Goal: Task Accomplishment & Management: Use online tool/utility

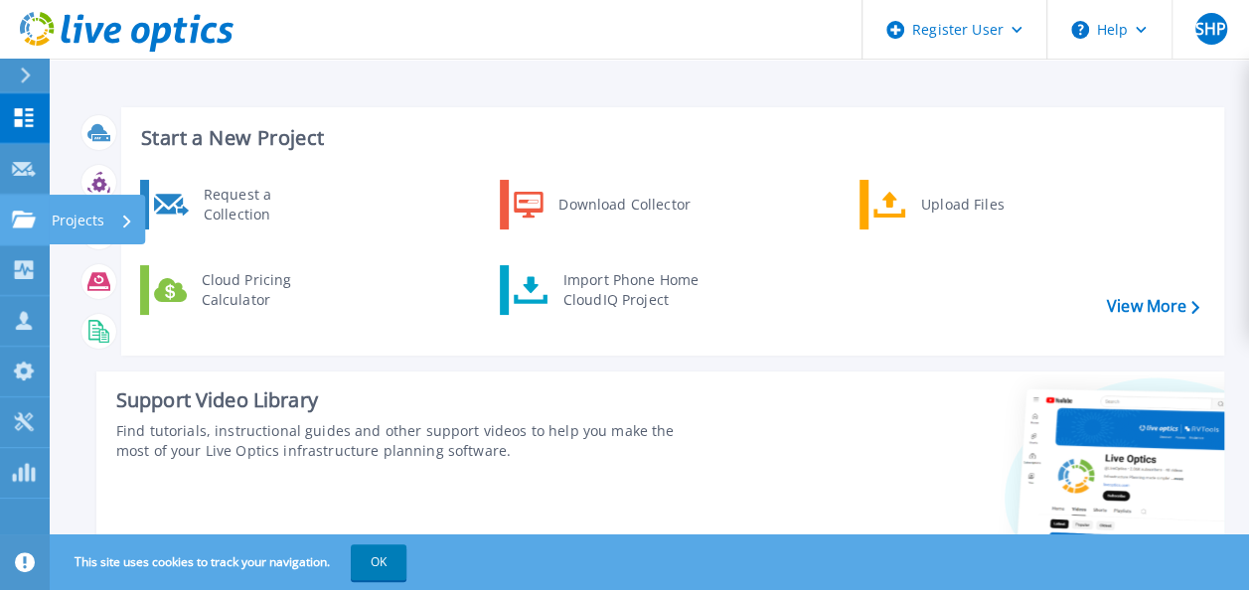
click at [33, 222] on icon at bounding box center [24, 219] width 24 height 17
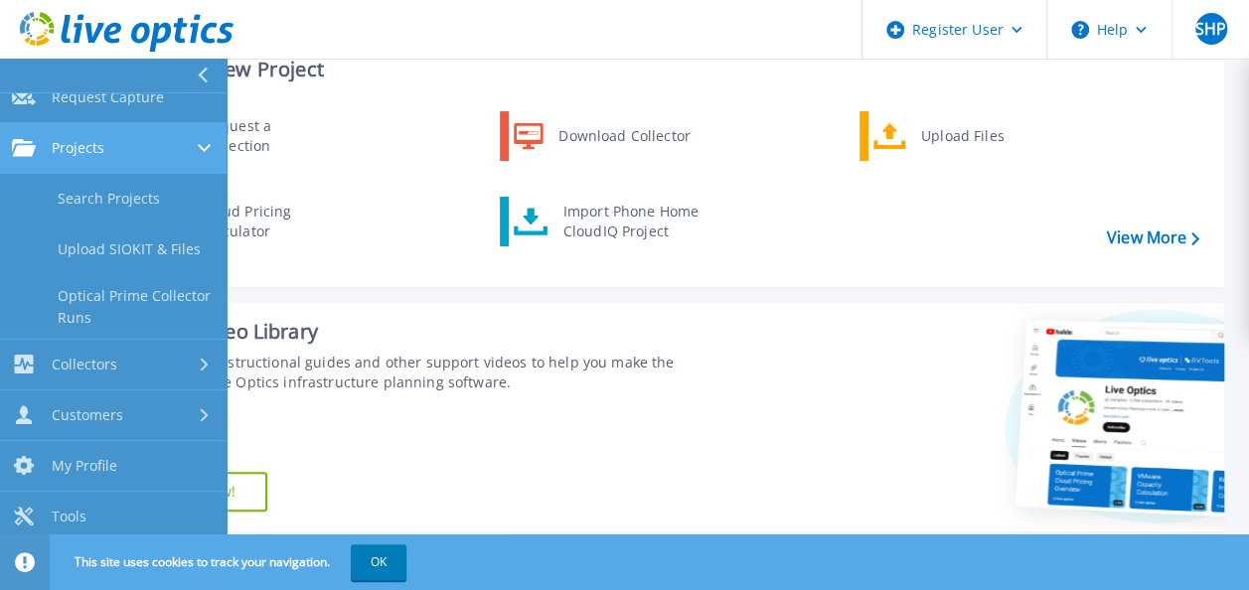
scroll to position [99, 0]
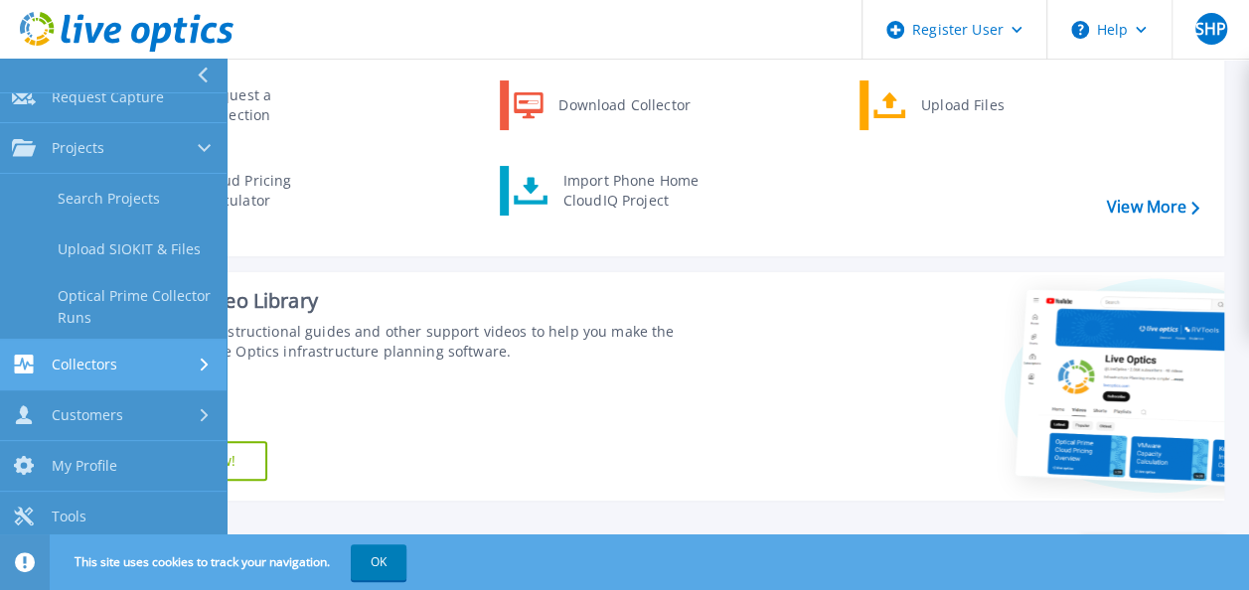
click at [133, 350] on link "Collectors Collectors" at bounding box center [113, 365] width 227 height 51
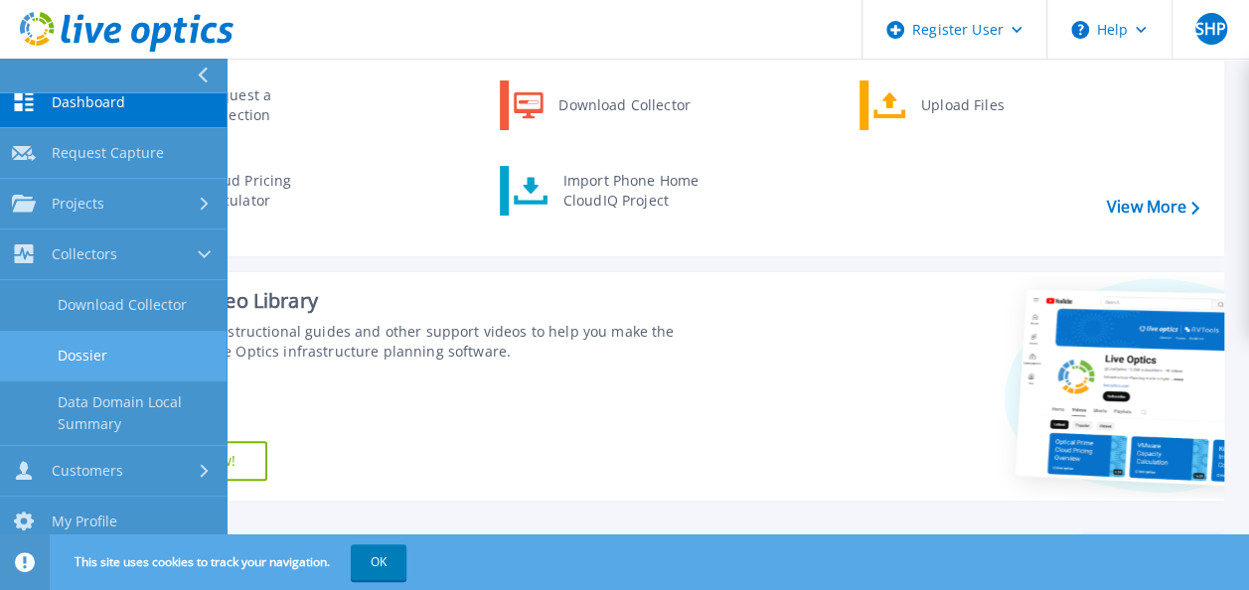
scroll to position [0, 0]
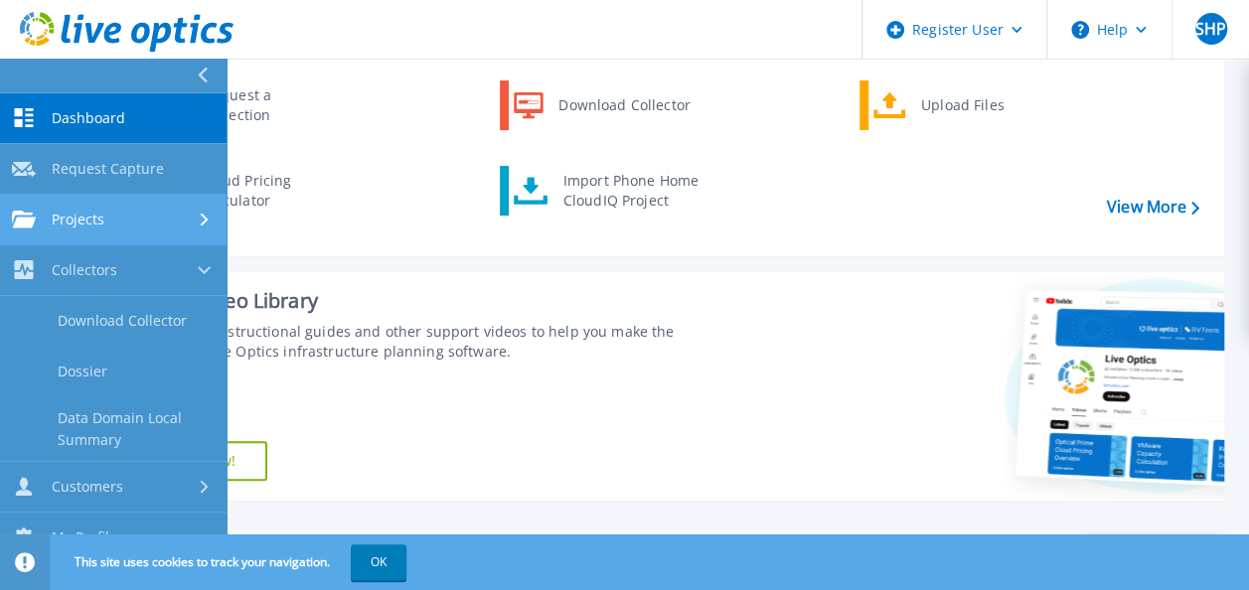
click at [131, 217] on div "Projects" at bounding box center [113, 220] width 203 height 18
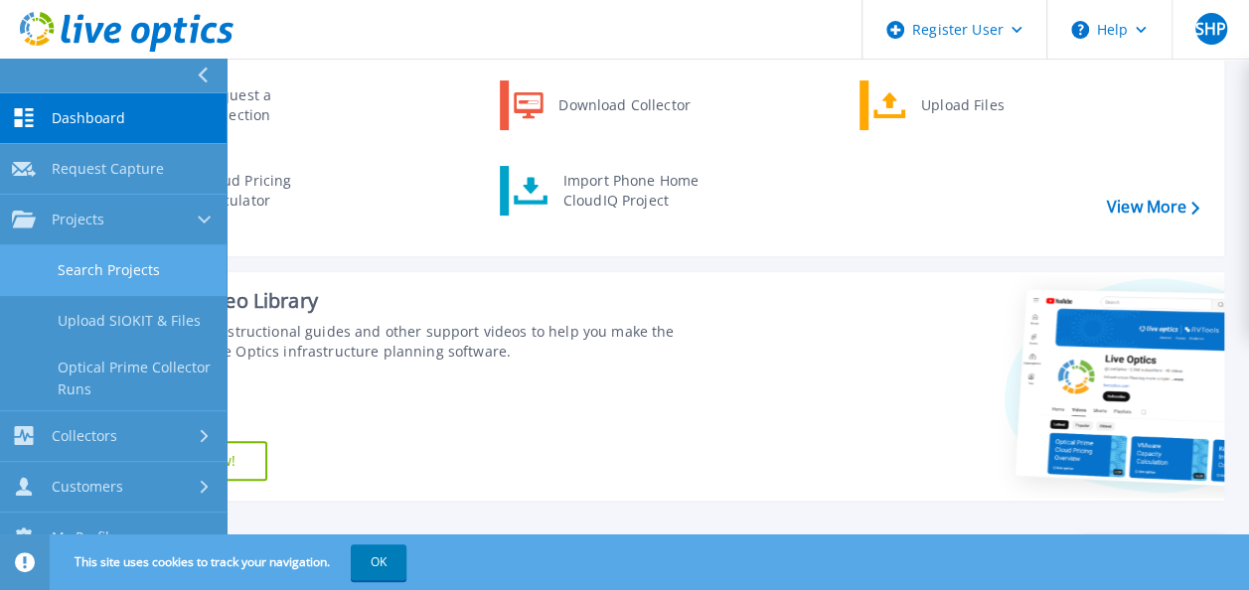
click at [153, 275] on link "Search Projects" at bounding box center [113, 270] width 227 height 51
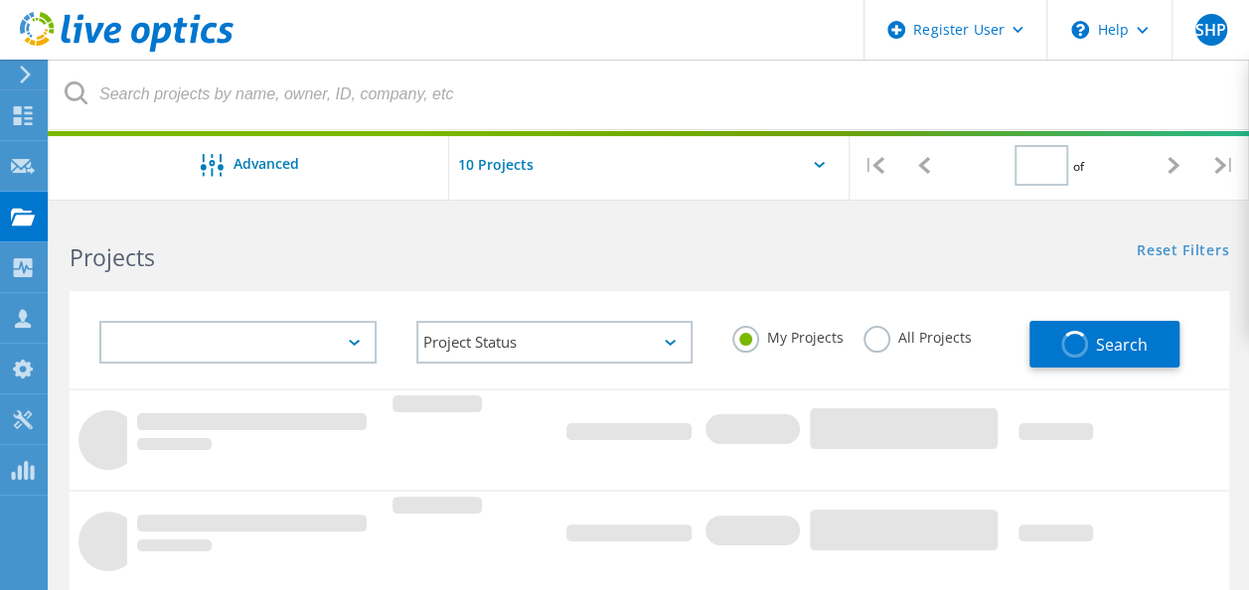
type input "1"
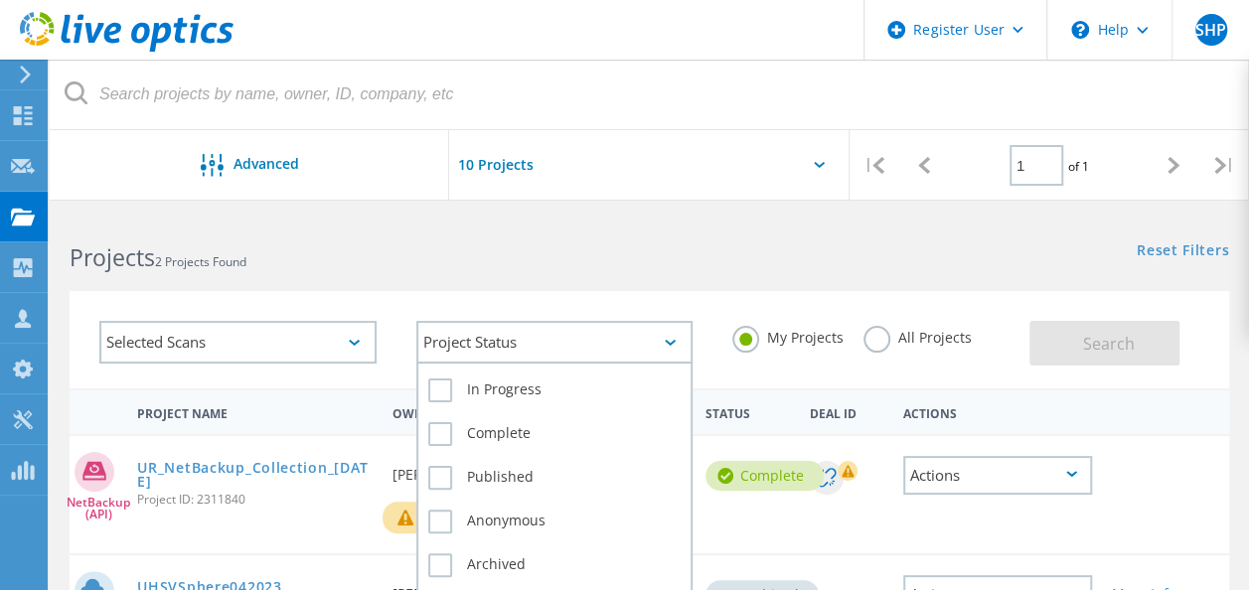
click at [646, 331] on div "Project Status" at bounding box center [554, 342] width 277 height 43
click at [596, 349] on div "Project Status" at bounding box center [554, 342] width 277 height 43
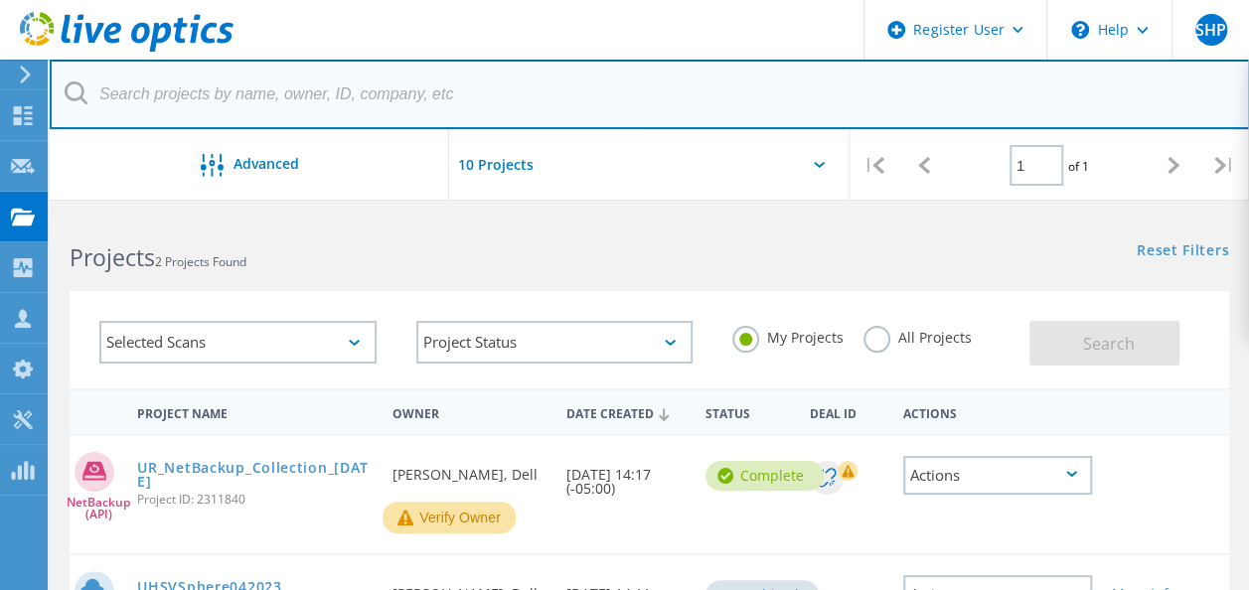
click at [288, 92] on input "text" at bounding box center [650, 95] width 1200 height 70
paste input "APM00200210382 APM00200732928 APM00200634725 APM00200634723 APM00200634727 APM0…"
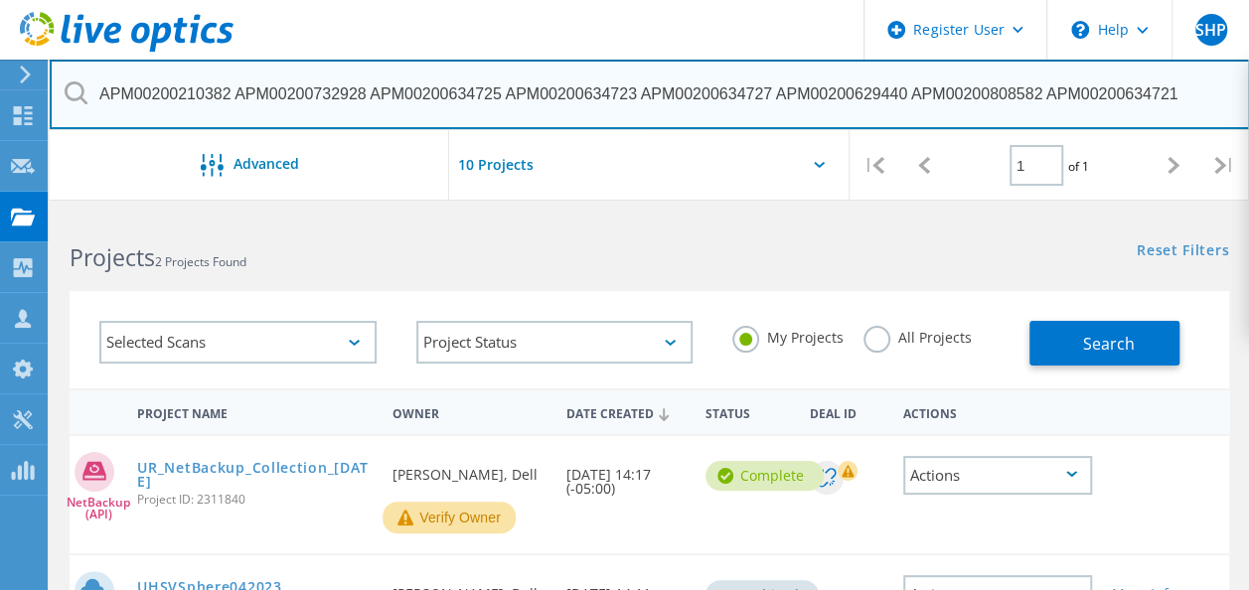
drag, startPoint x: 1218, startPoint y: 100, endPoint x: 229, endPoint y: 103, distance: 989.6
click at [229, 103] on input "APM00200210382 APM00200732928 APM00200634725 APM00200634723 APM00200634727 APM0…" at bounding box center [650, 95] width 1200 height 70
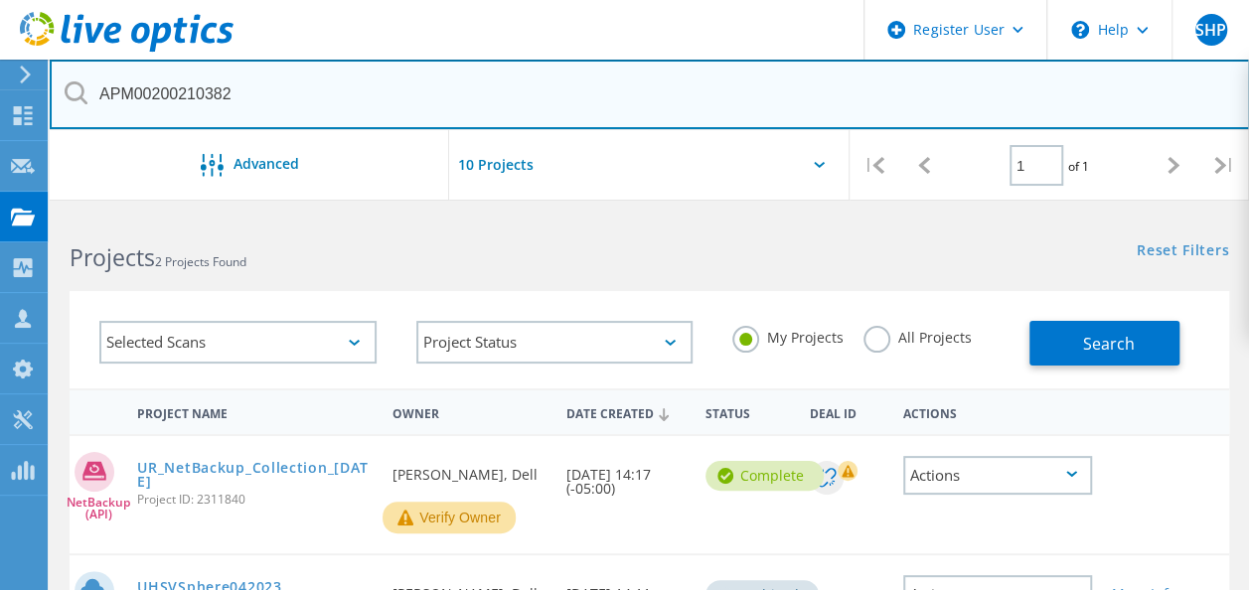
type input "APM00200210382"
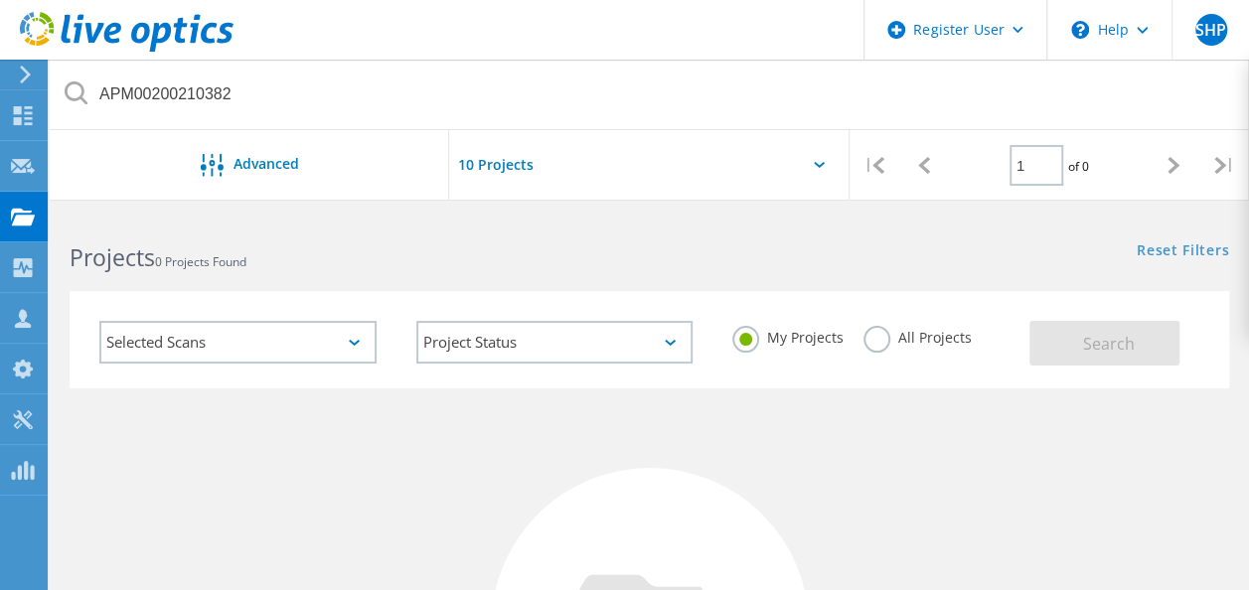
click at [873, 341] on label "All Projects" at bounding box center [917, 335] width 108 height 19
click at [0, 0] on input "All Projects" at bounding box center [0, 0] width 0 height 0
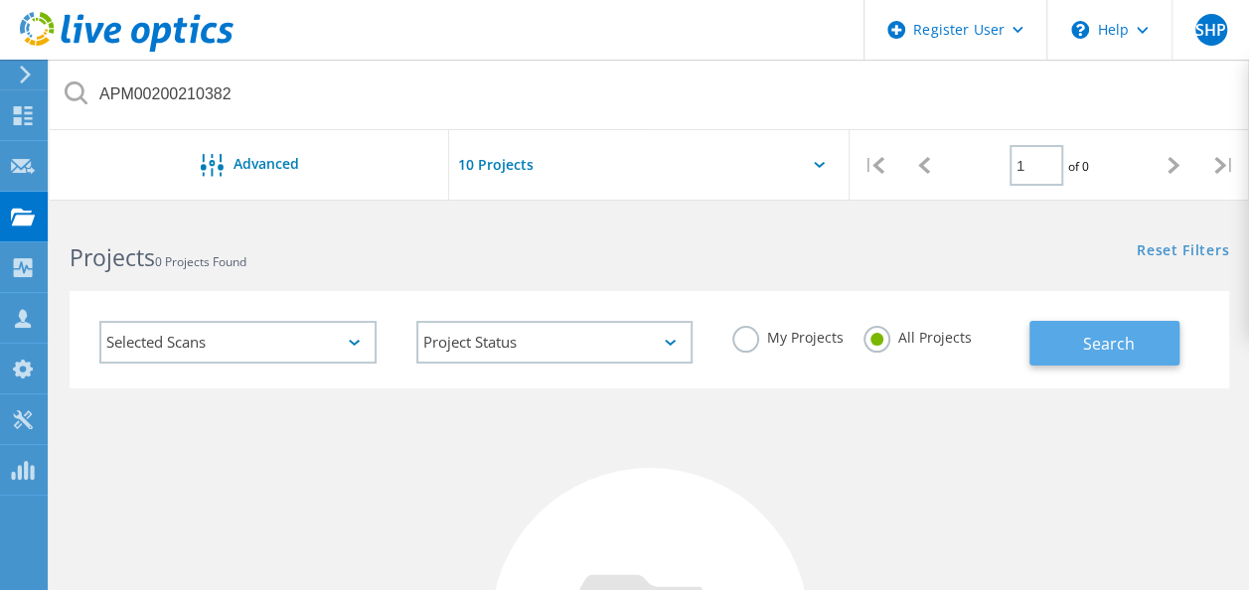
click at [1085, 347] on span "Search" at bounding box center [1108, 344] width 52 height 22
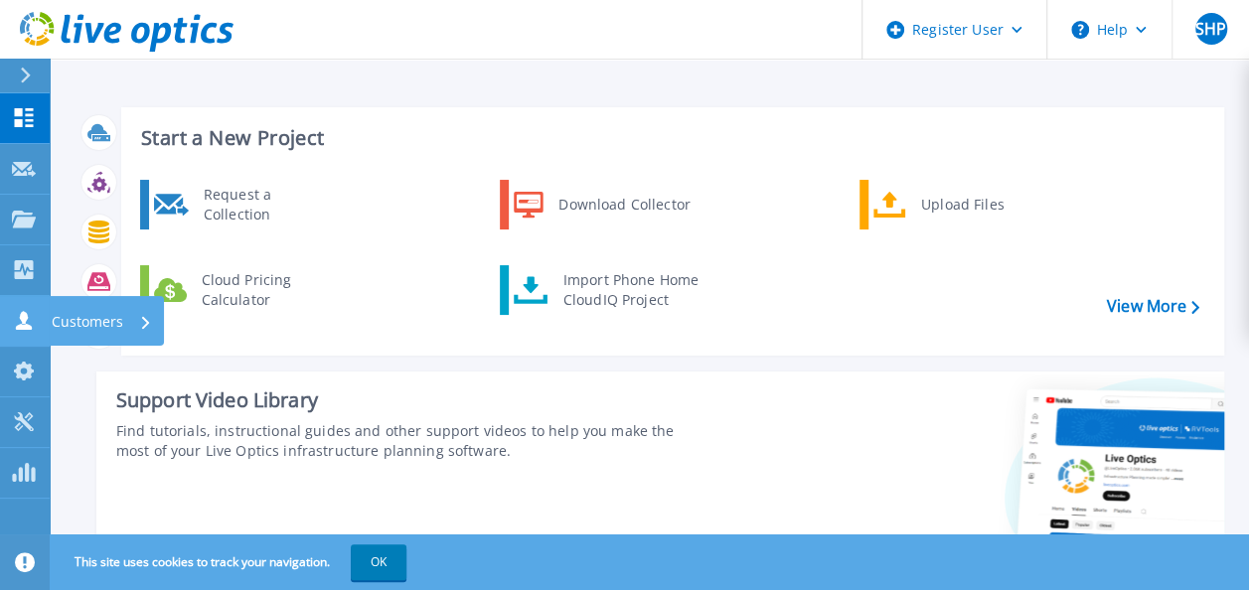
click at [36, 326] on div "Customers" at bounding box center [67, 320] width 111 height 19
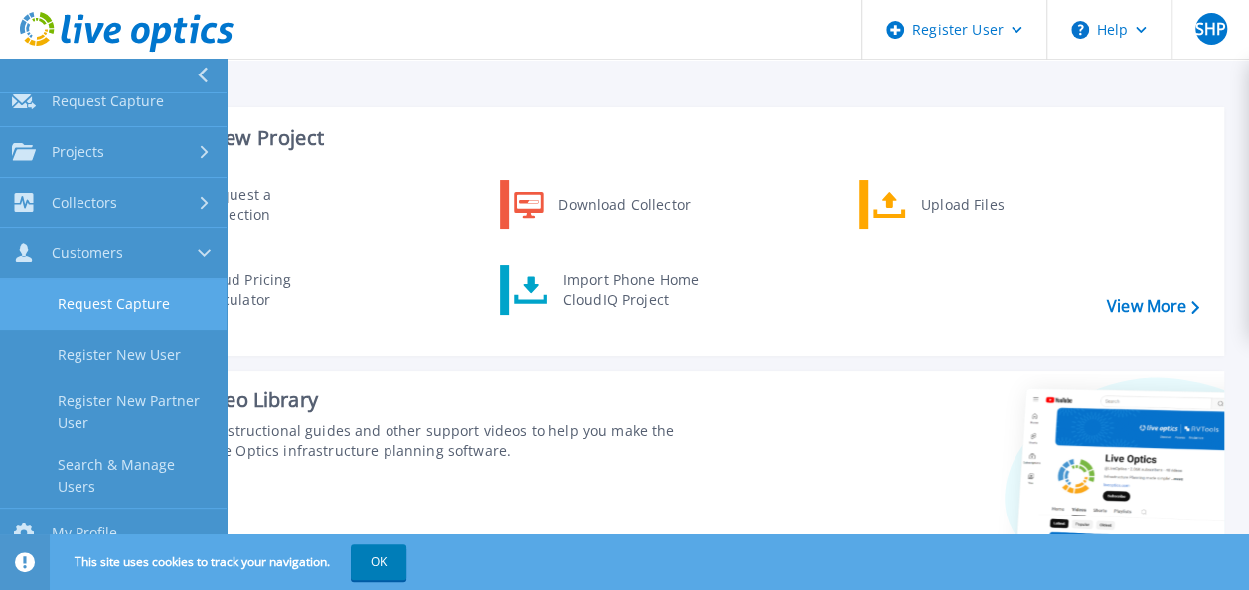
scroll to position [99, 0]
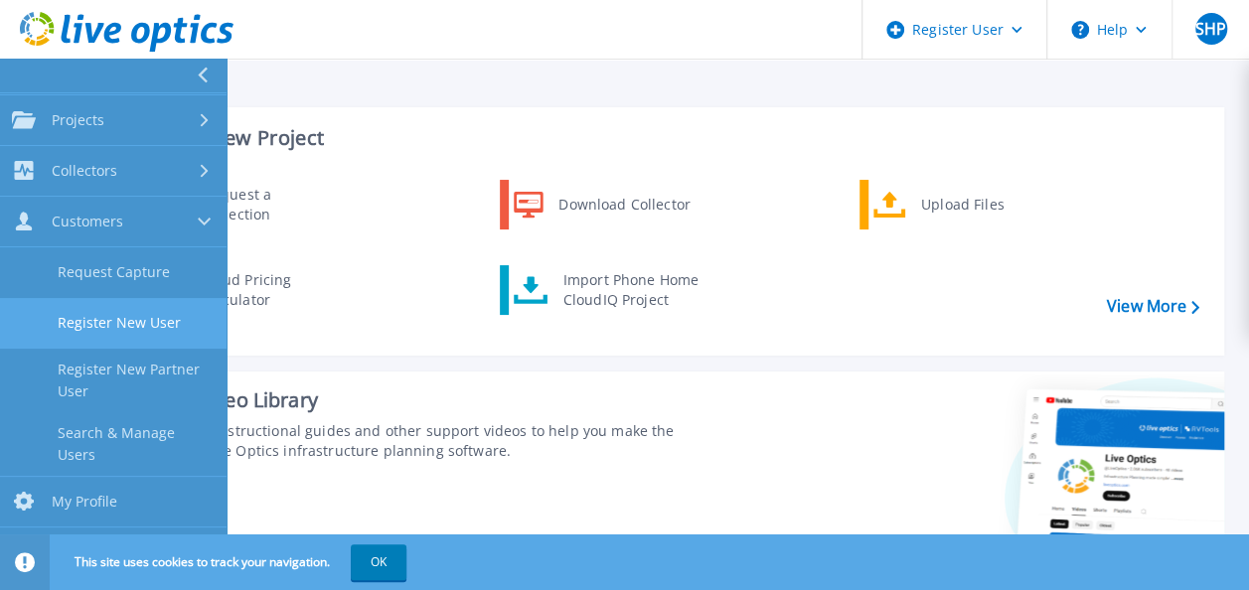
click at [174, 321] on link "Register New User" at bounding box center [113, 323] width 227 height 51
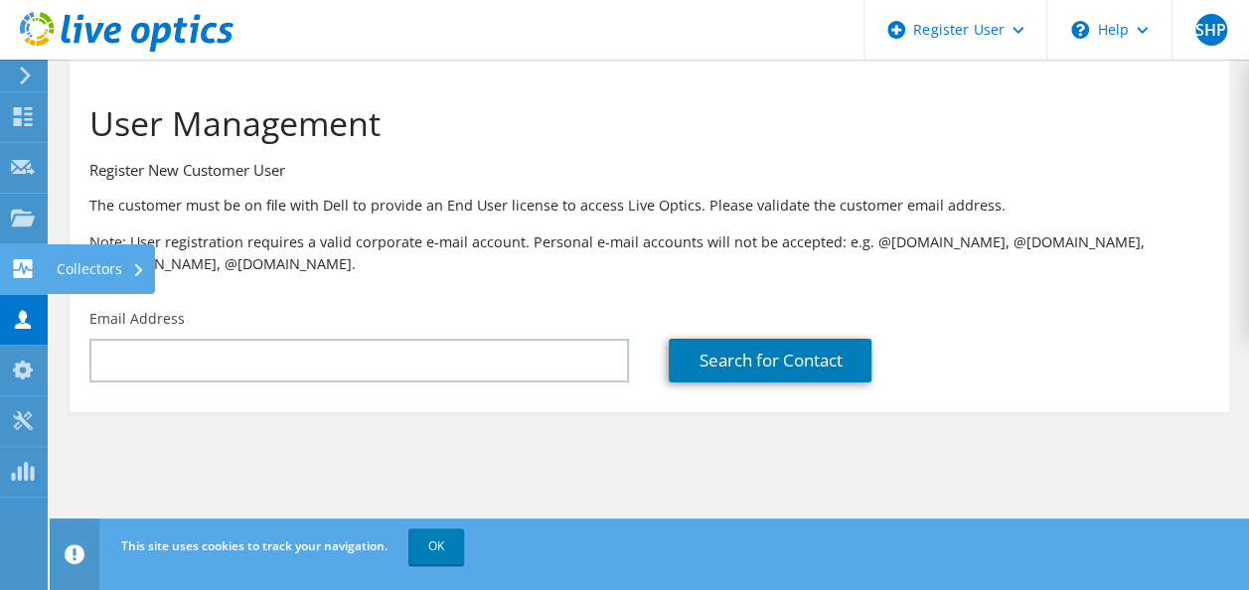
click at [24, 259] on use at bounding box center [23, 268] width 19 height 19
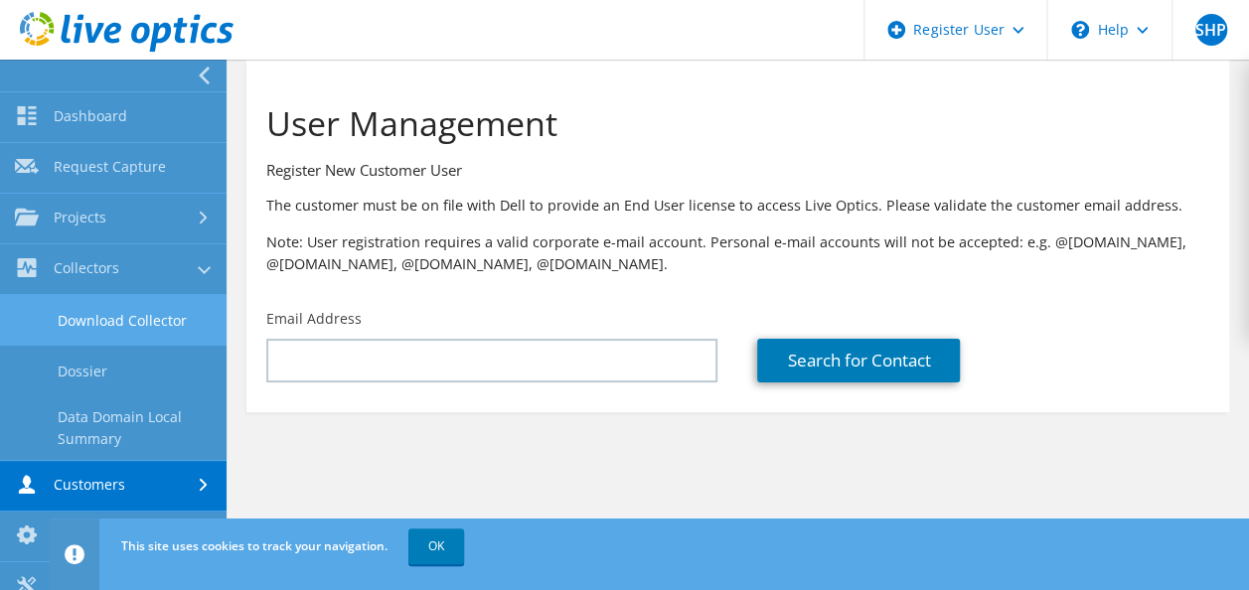
click at [105, 331] on link "Download Collector" at bounding box center [113, 320] width 227 height 51
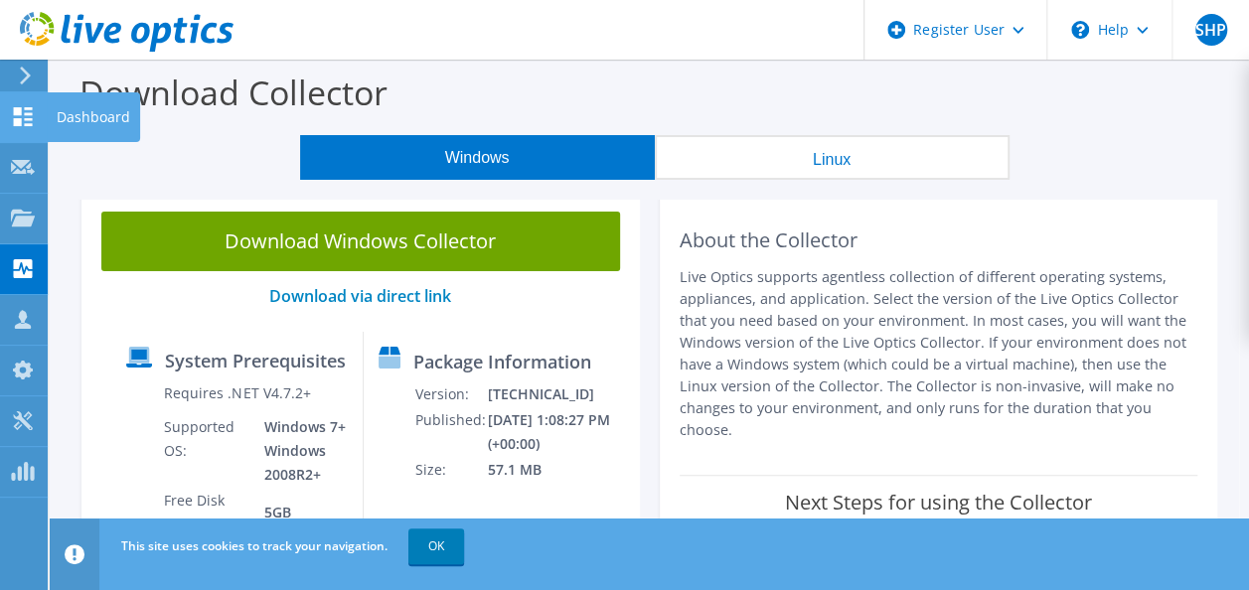
click at [31, 115] on icon at bounding box center [23, 116] width 24 height 19
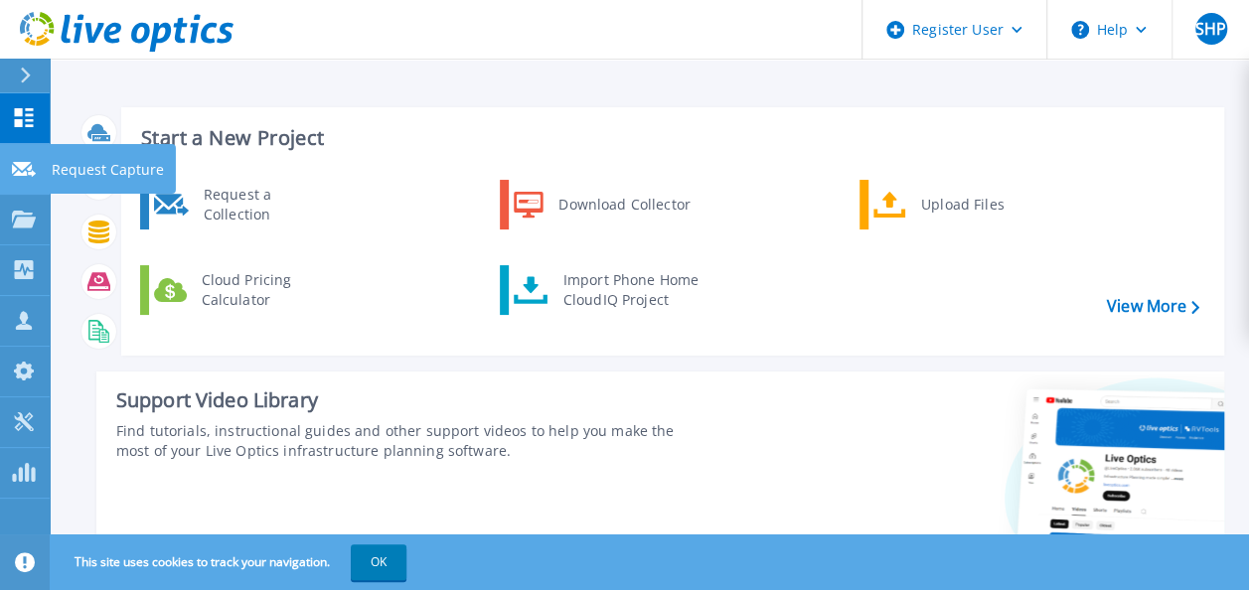
click at [32, 170] on icon at bounding box center [24, 169] width 24 height 15
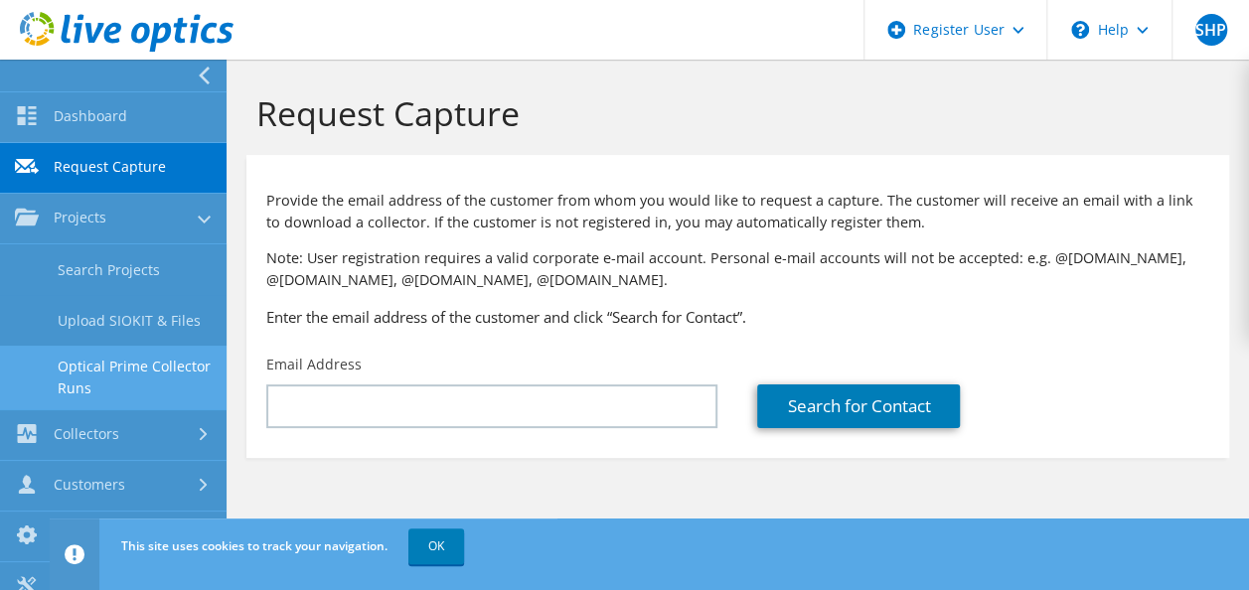
click at [162, 383] on link "Optical Prime Collector Runs" at bounding box center [113, 378] width 227 height 64
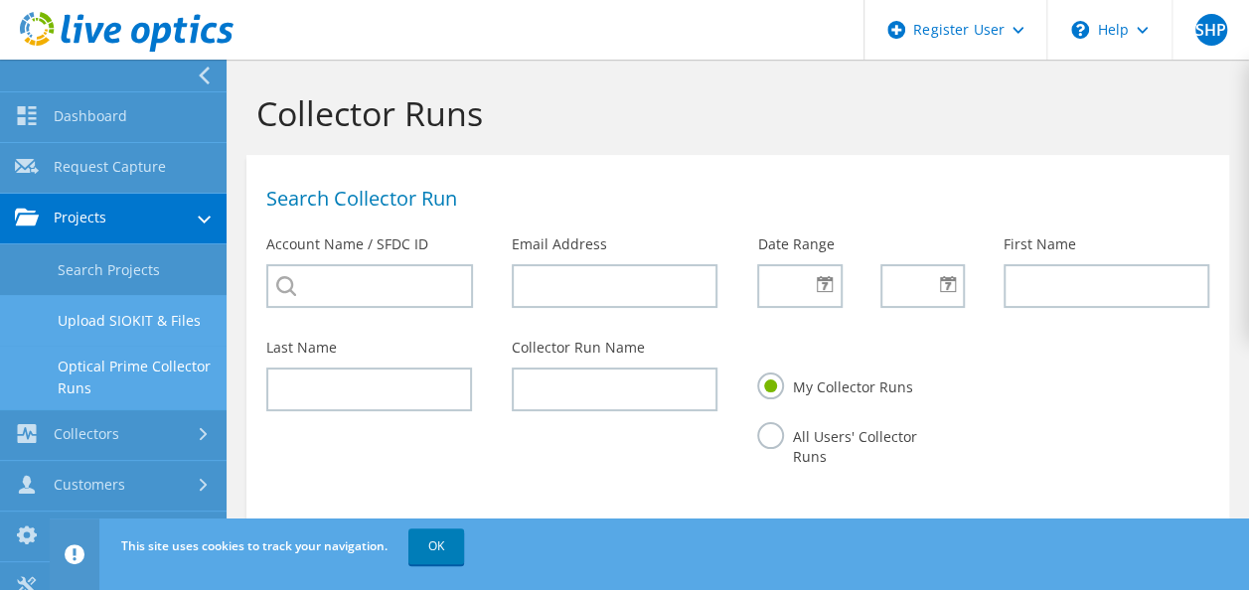
click at [96, 318] on link "Upload SIOKIT & Files" at bounding box center [113, 320] width 227 height 51
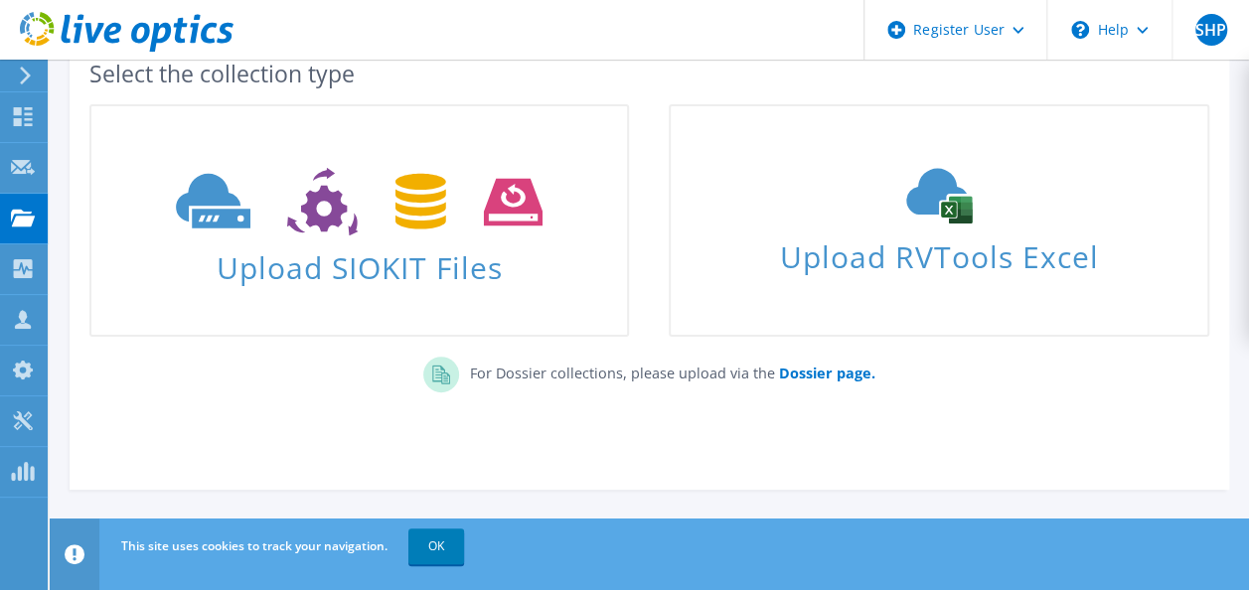
scroll to position [143, 0]
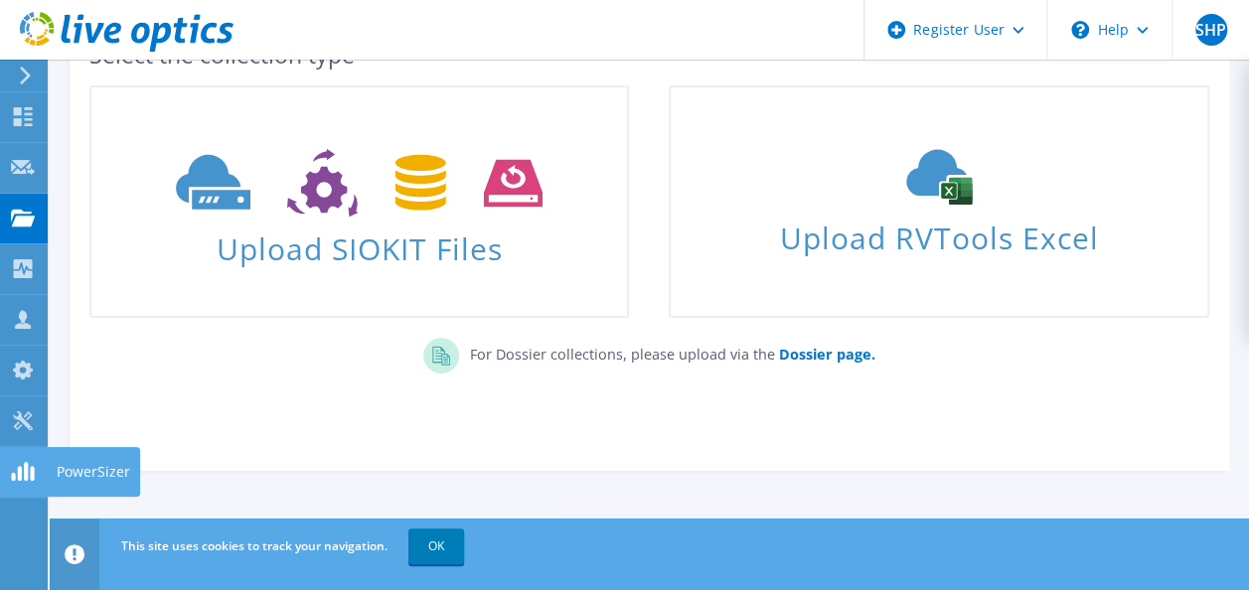
click at [23, 471] on icon at bounding box center [23, 471] width 24 height 19
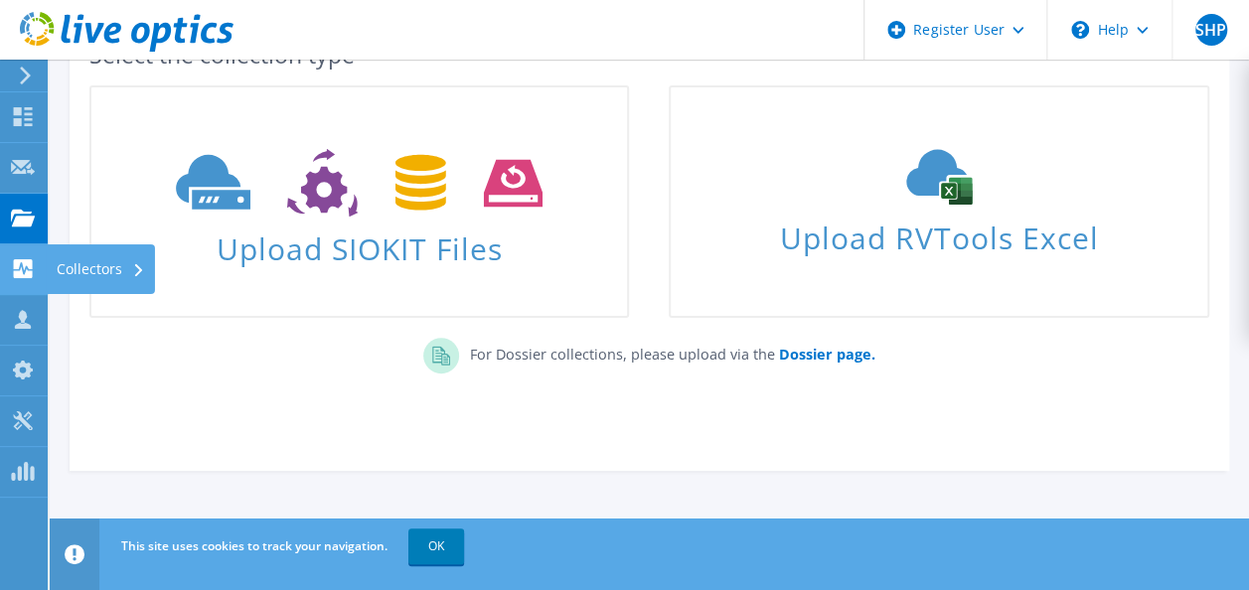
click at [14, 280] on div at bounding box center [23, 271] width 24 height 22
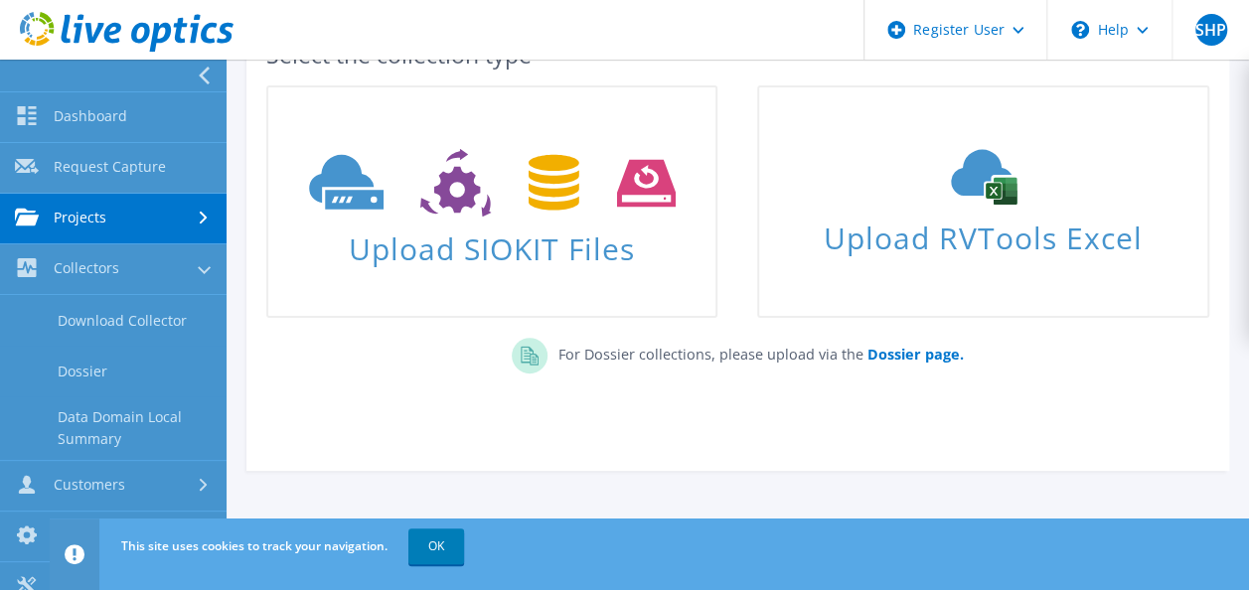
click at [108, 217] on link "Projects" at bounding box center [113, 219] width 227 height 51
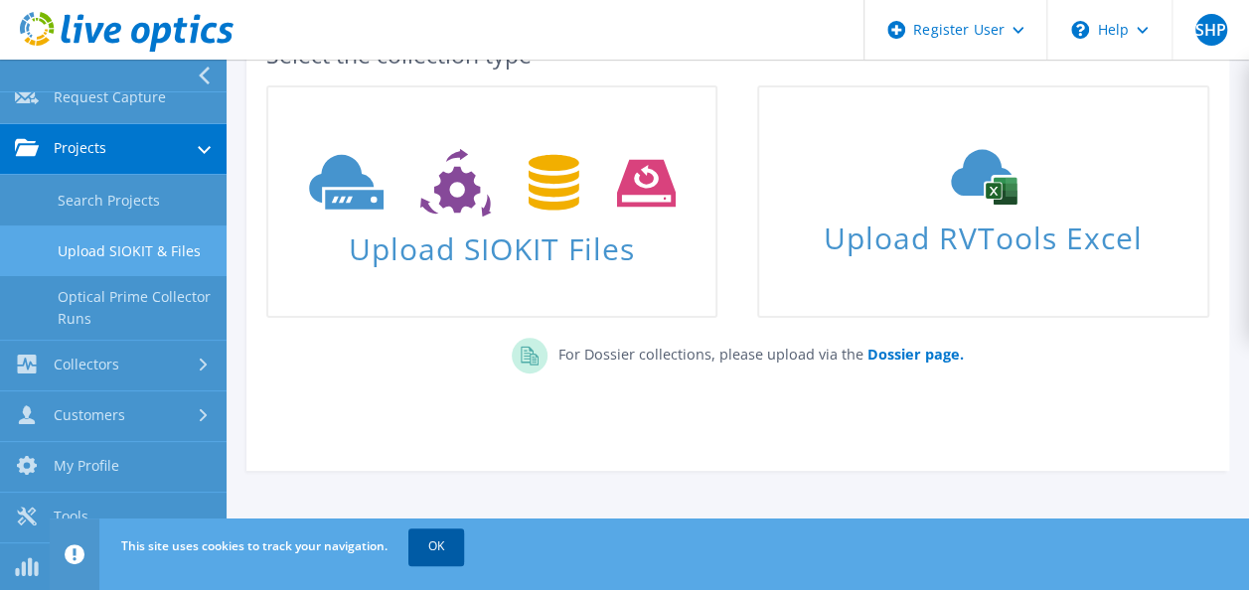
click at [436, 550] on link "OK" at bounding box center [436, 547] width 56 height 36
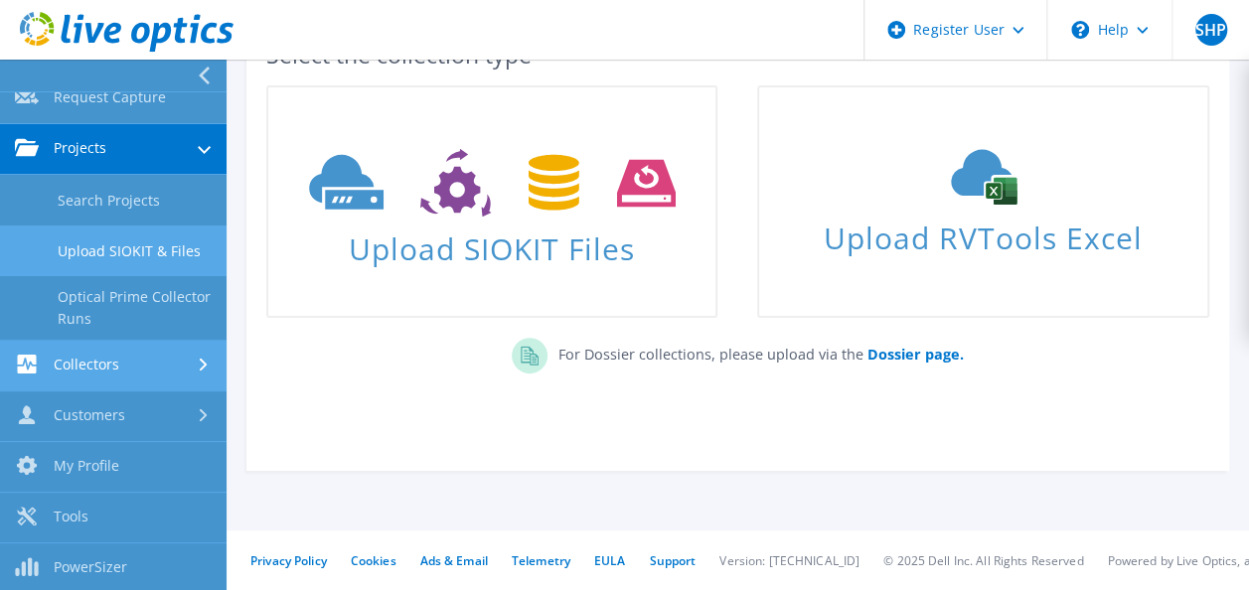
click at [153, 354] on link "Collectors" at bounding box center [113, 366] width 227 height 51
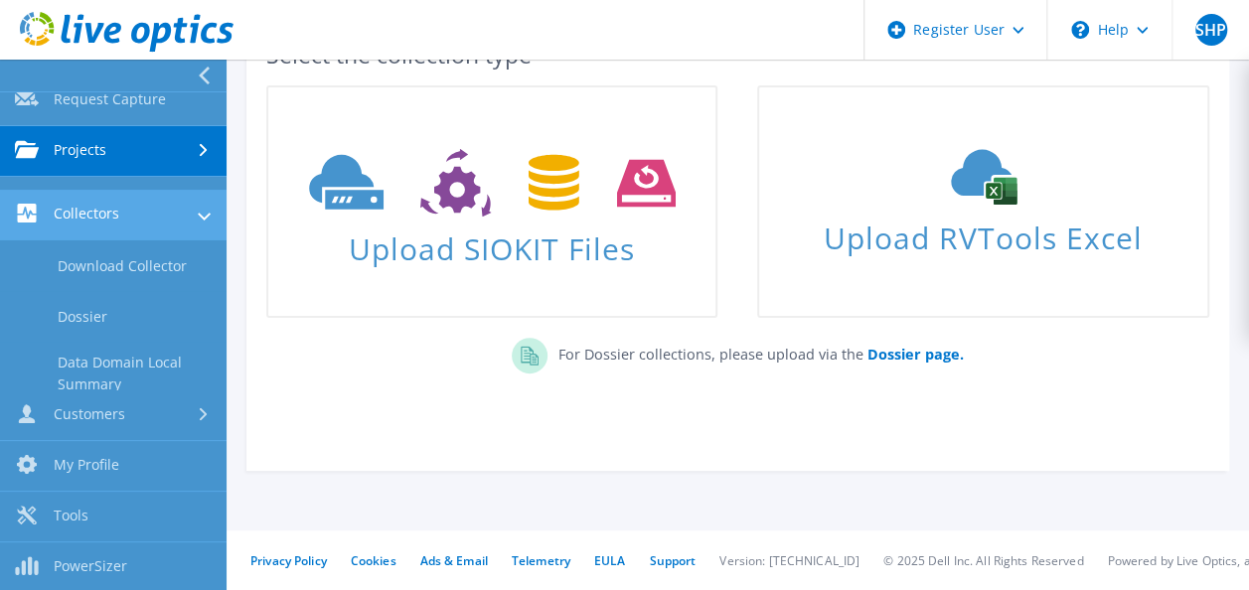
scroll to position [70, 0]
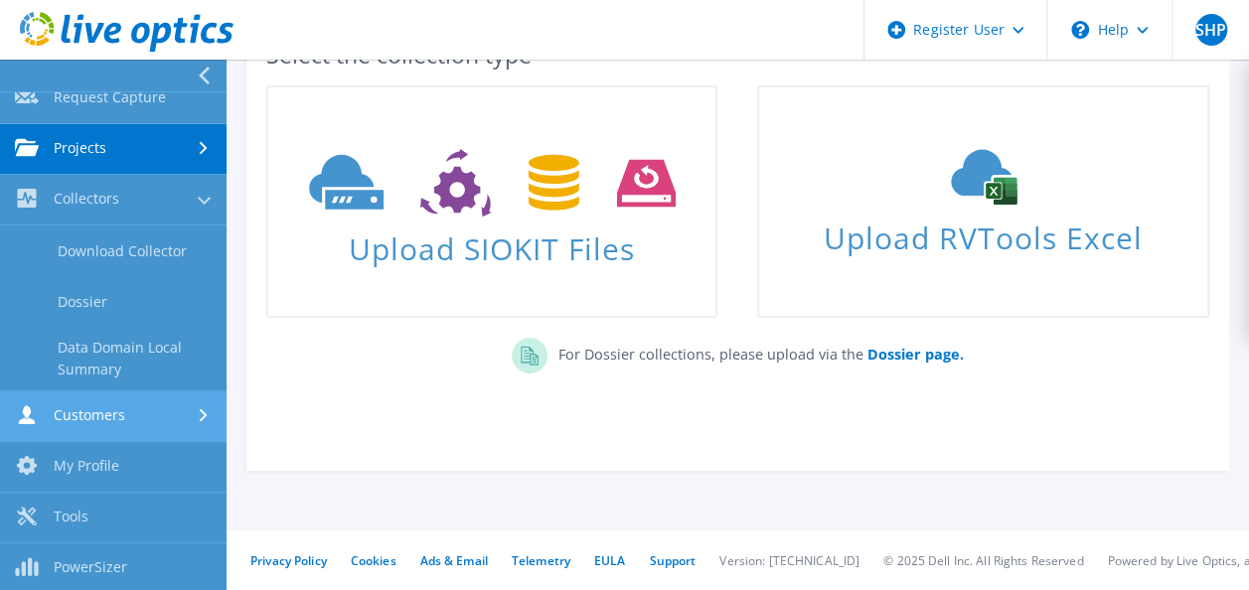
click at [195, 412] on div at bounding box center [206, 415] width 22 height 13
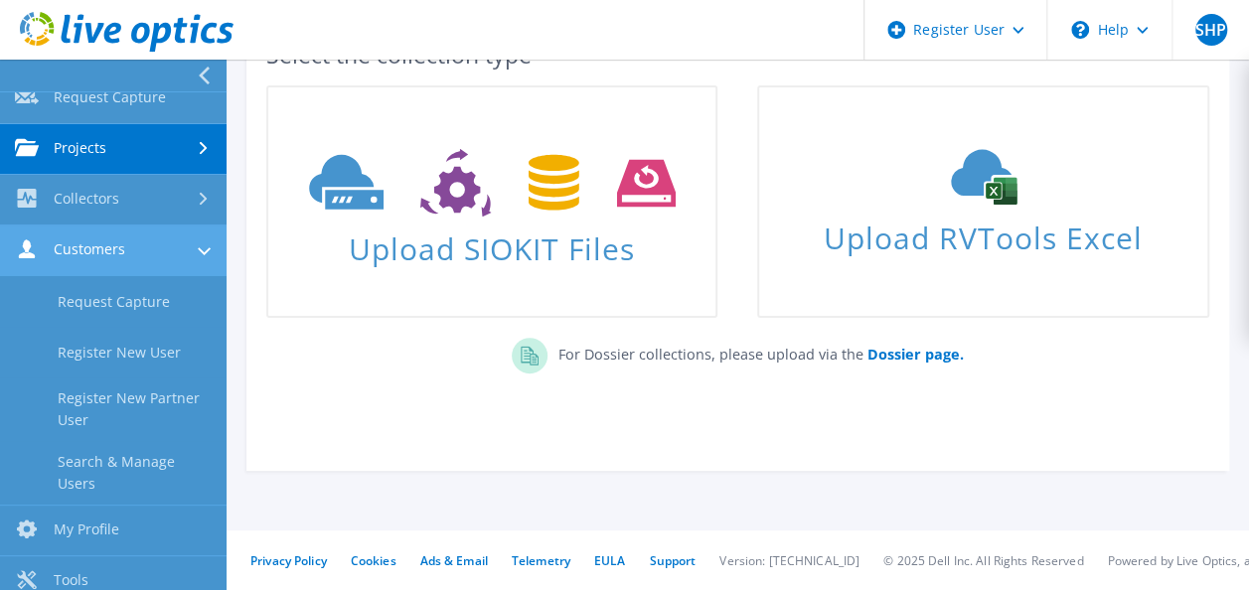
scroll to position [0, 0]
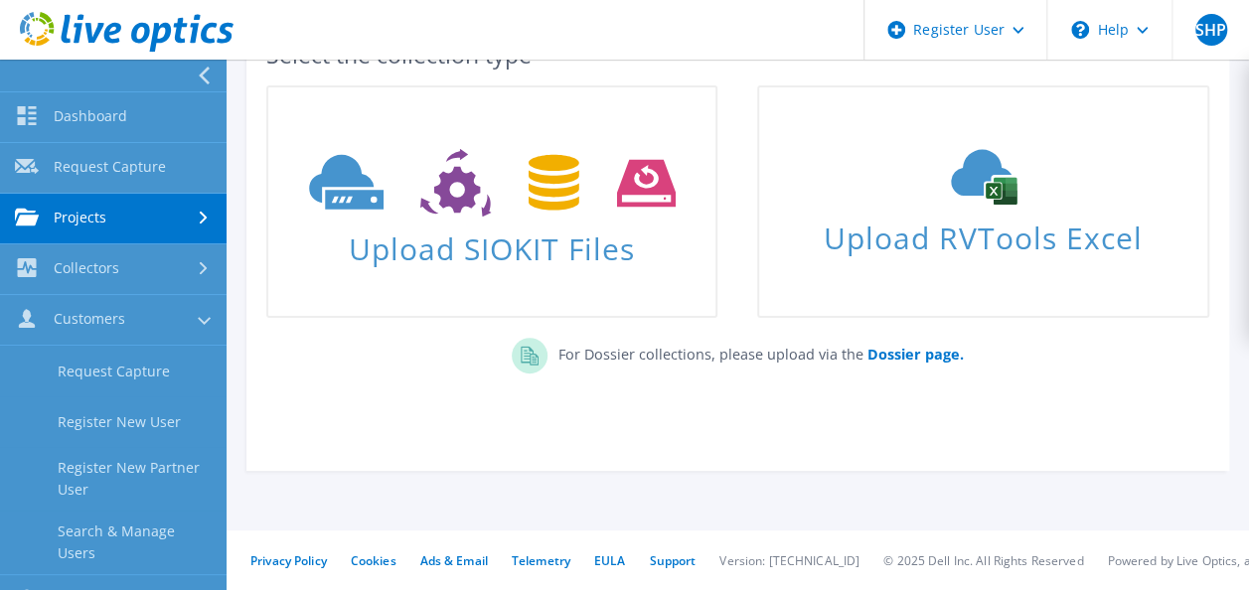
click at [136, 214] on link "Projects" at bounding box center [113, 219] width 227 height 51
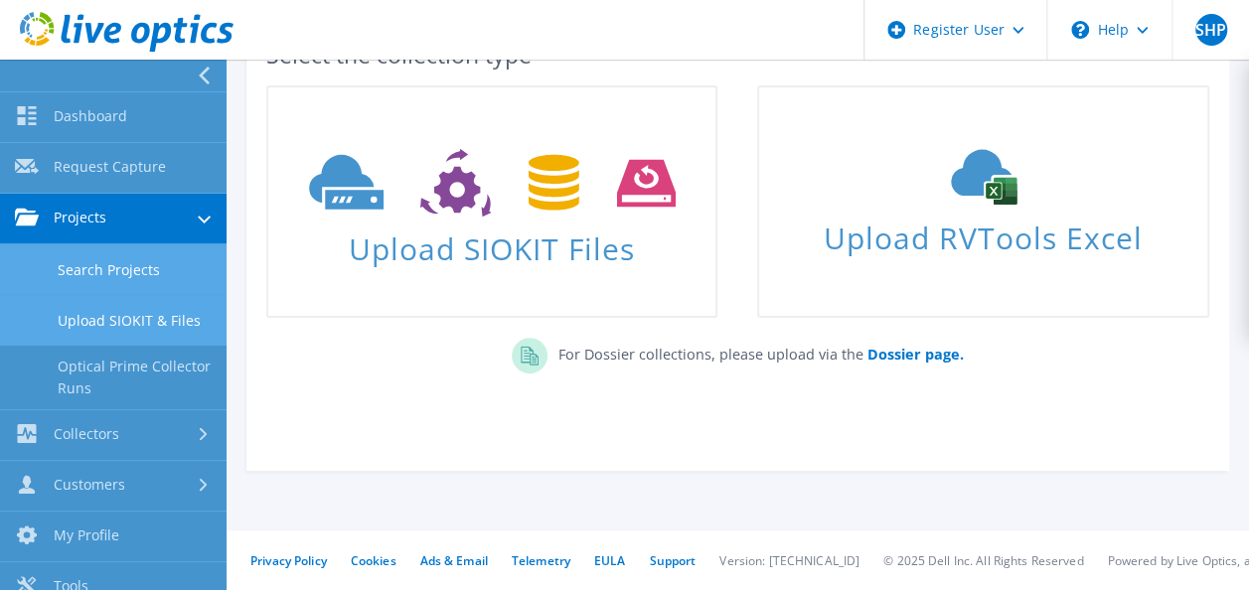
click at [161, 264] on link "Search Projects" at bounding box center [113, 269] width 227 height 51
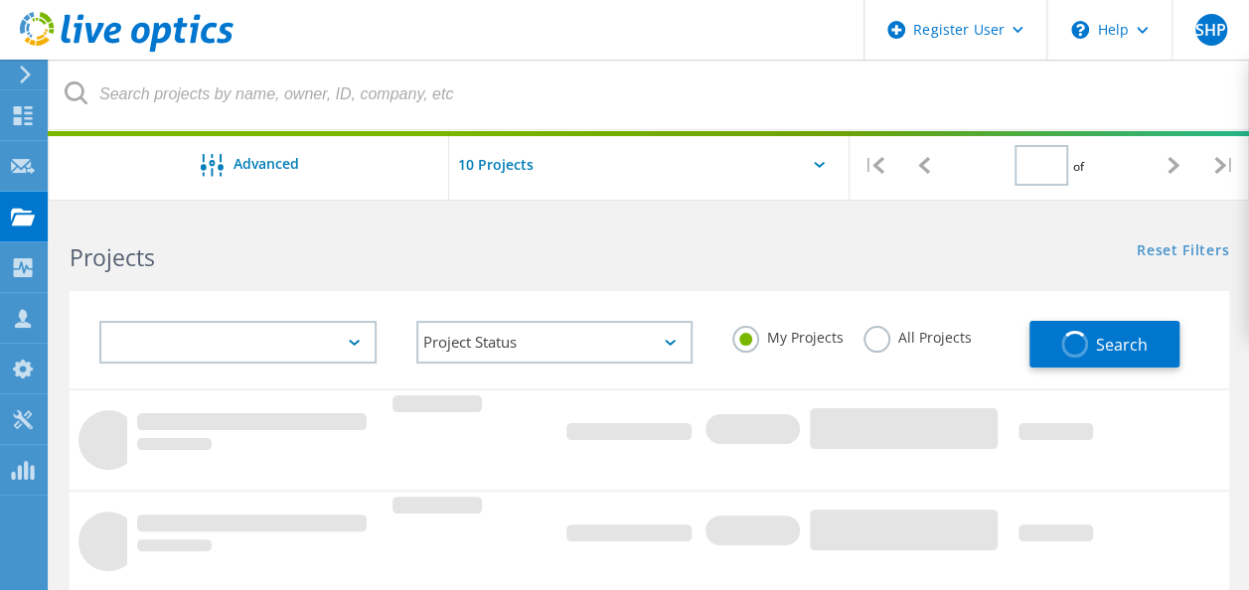
type input "1"
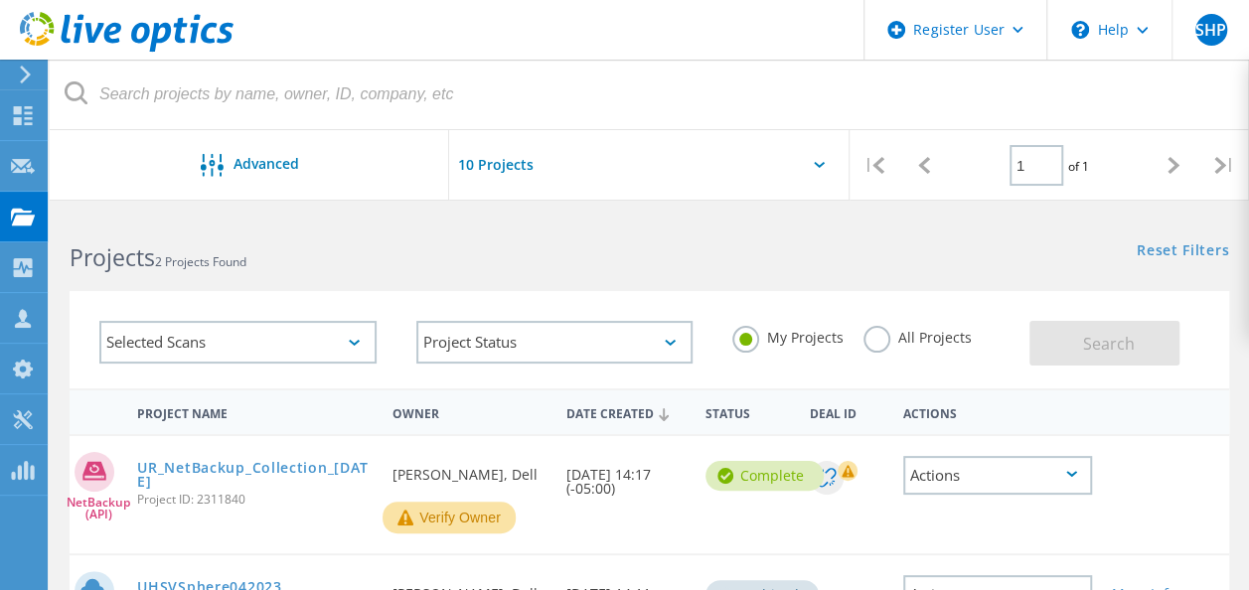
click at [506, 171] on input "text" at bounding box center [548, 165] width 199 height 70
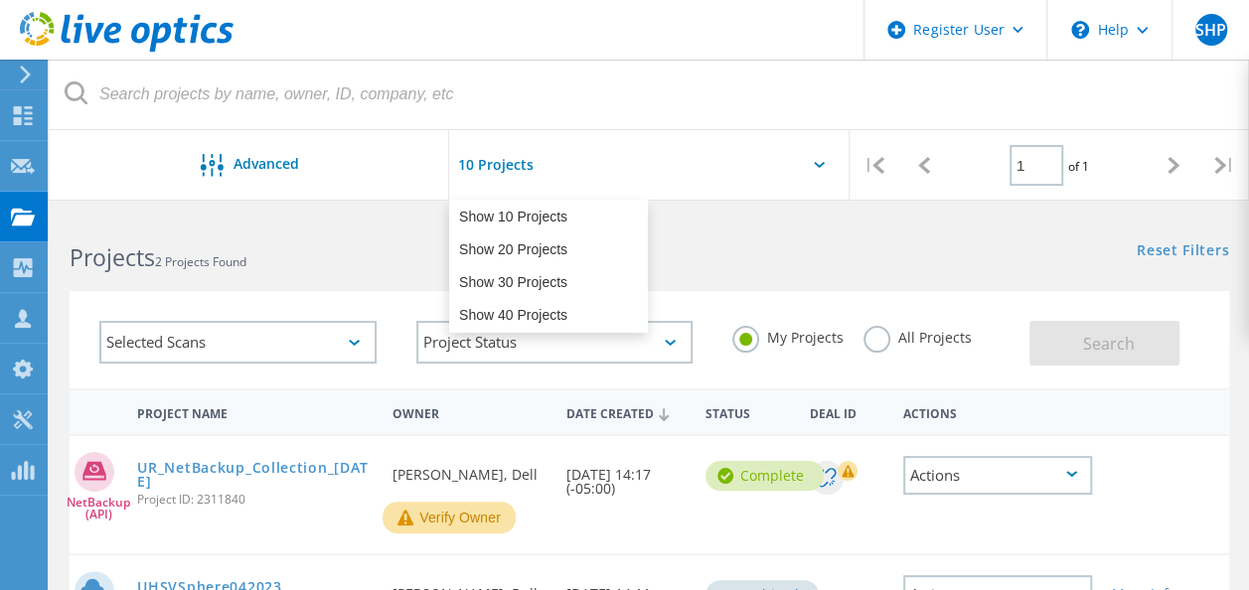
click at [506, 171] on input "text" at bounding box center [548, 165] width 199 height 70
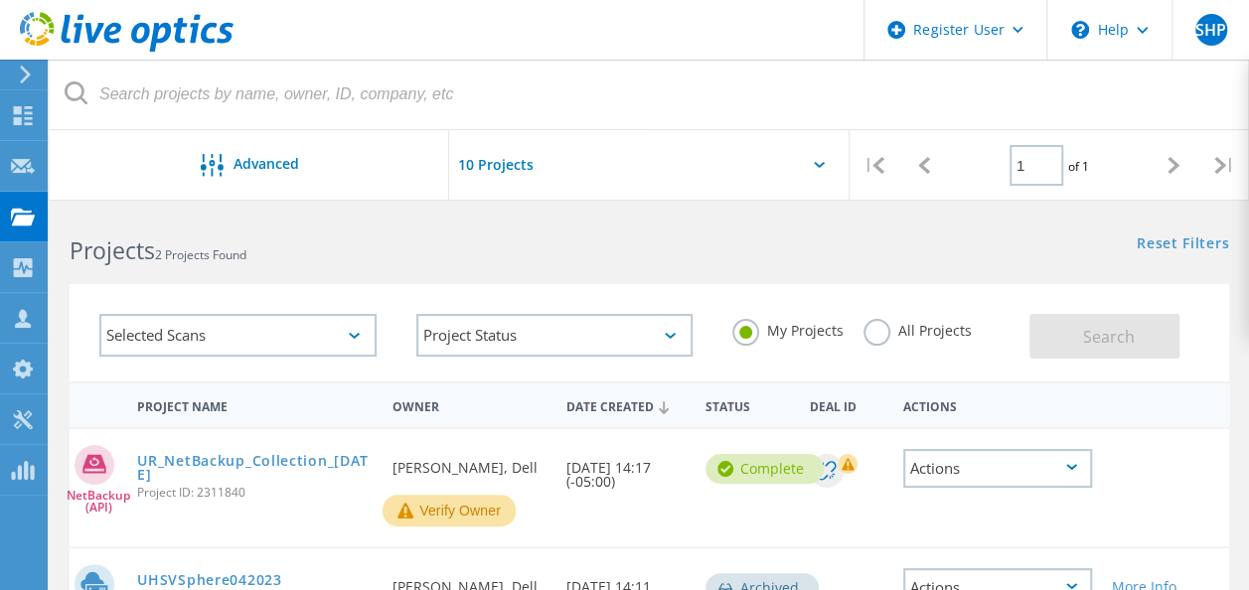
scroll to position [6, 0]
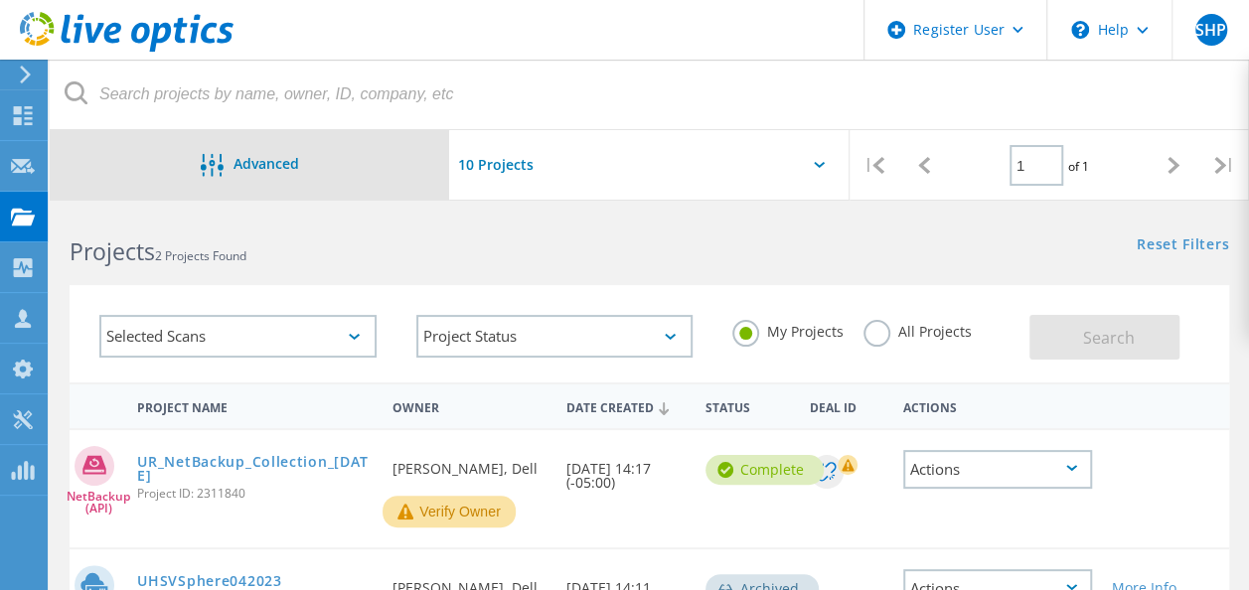
click at [358, 161] on div "Advanced" at bounding box center [249, 166] width 399 height 25
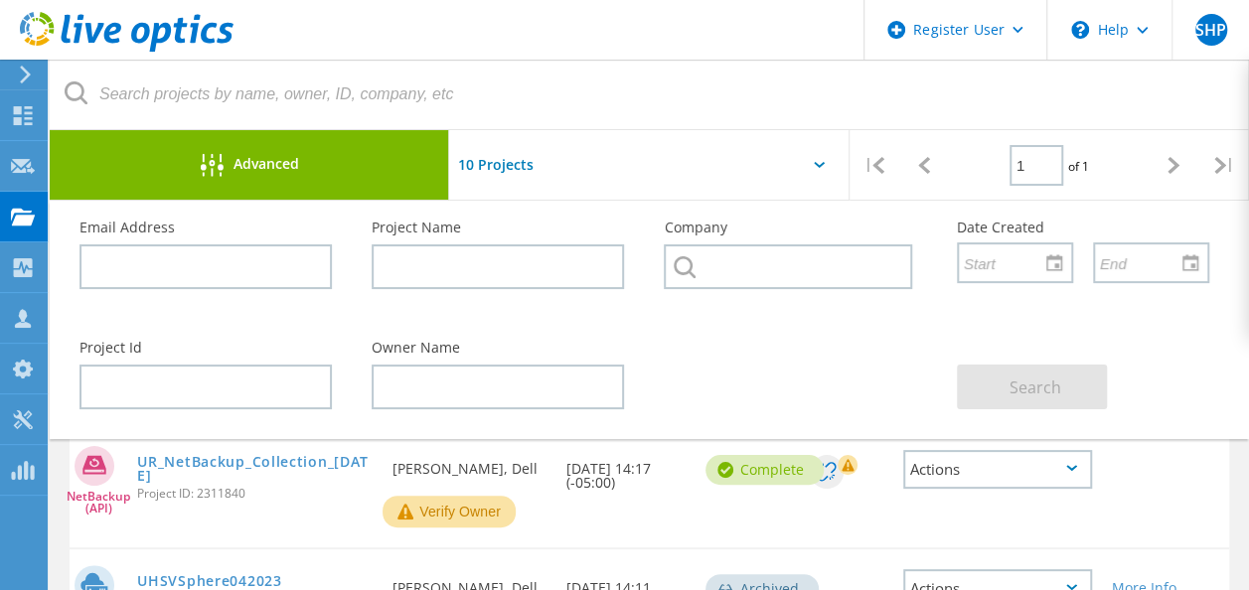
click at [358, 161] on div "Advanced" at bounding box center [249, 166] width 399 height 25
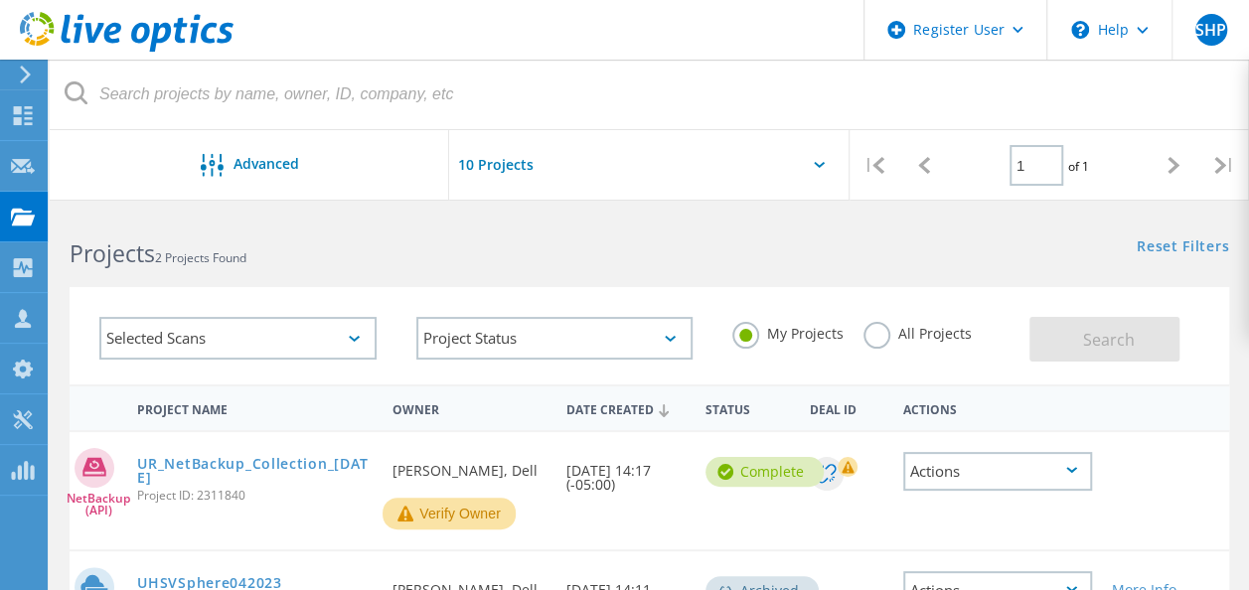
scroll to position [0, 0]
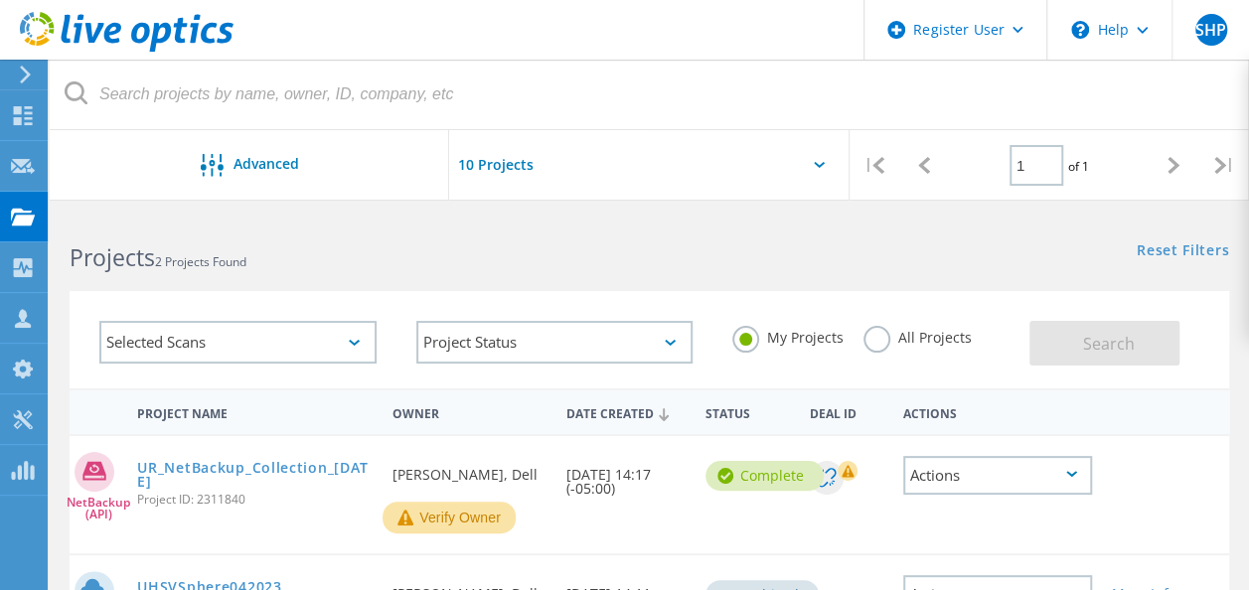
click at [872, 339] on label "All Projects" at bounding box center [917, 335] width 108 height 19
click at [0, 0] on input "All Projects" at bounding box center [0, 0] width 0 height 0
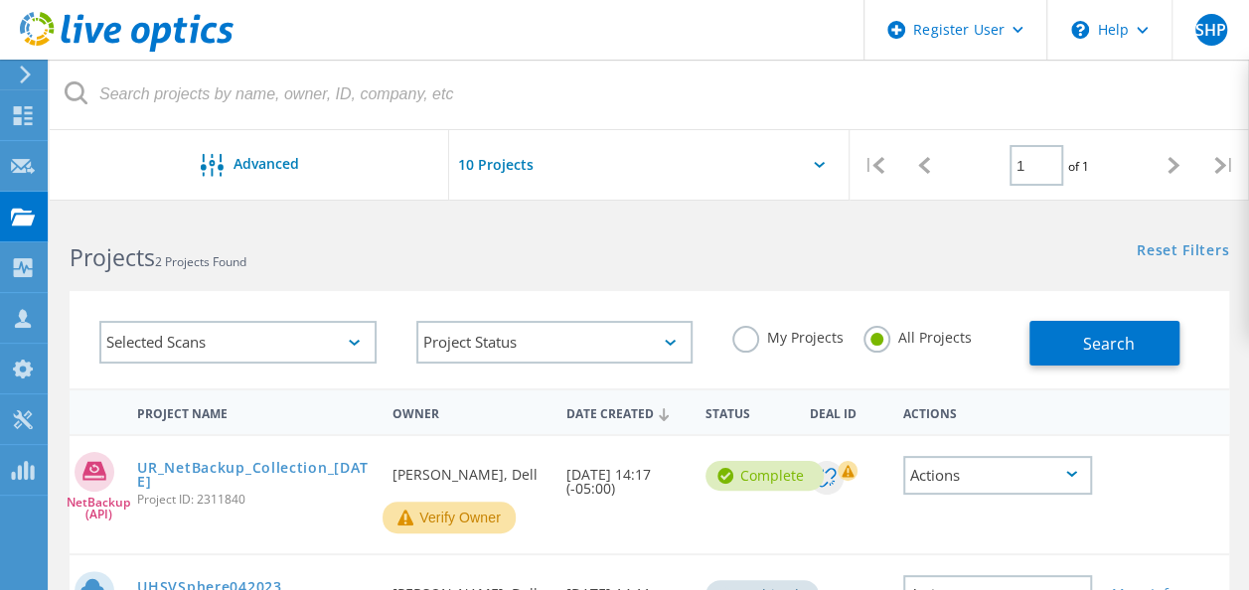
click at [354, 346] on div "Selected Scans" at bounding box center [237, 342] width 277 height 43
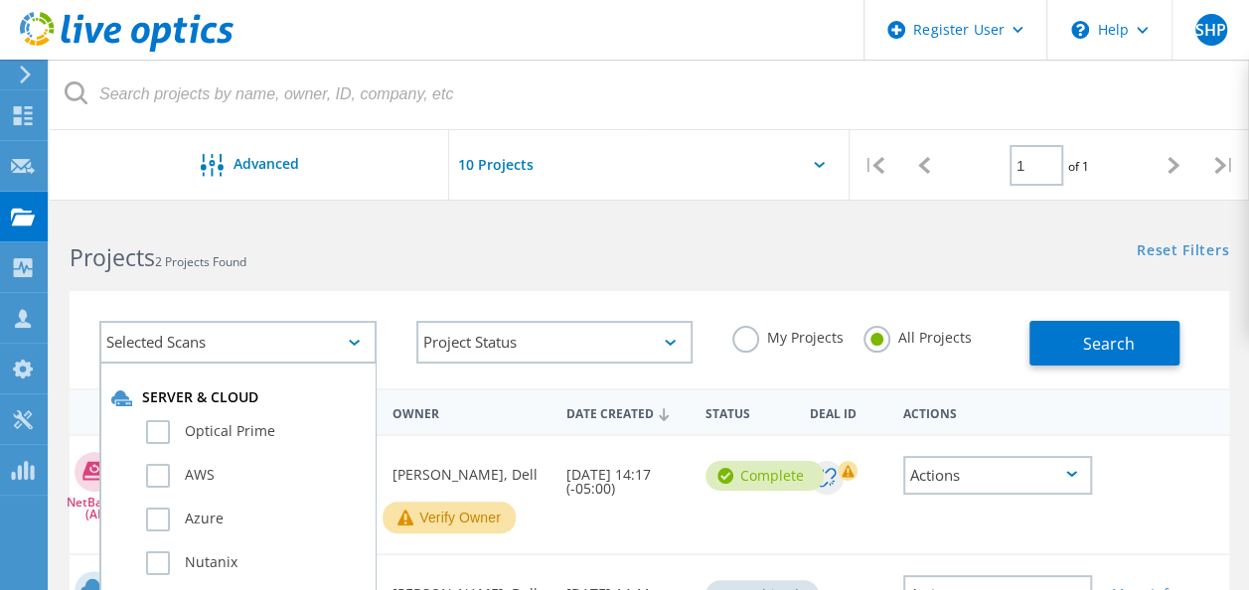
click at [354, 346] on div "Selected Scans" at bounding box center [237, 342] width 277 height 43
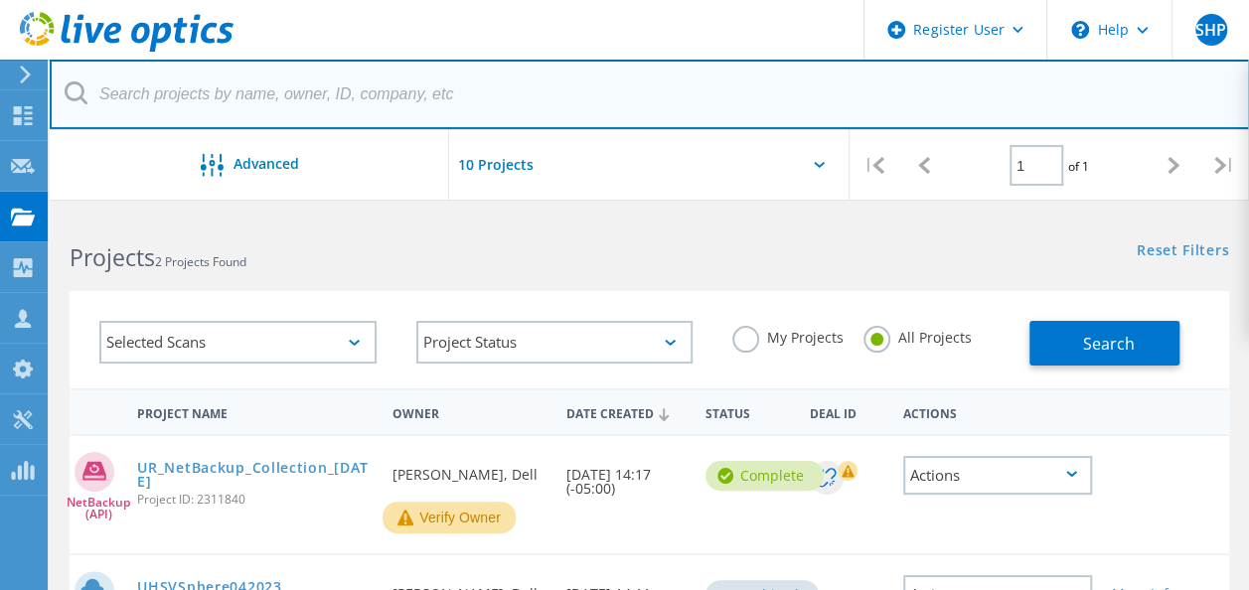
click at [445, 97] on input "text" at bounding box center [650, 95] width 1200 height 70
paste input "APM00200210382 APM00200732928 APM00200634725 APM00200634723 APM00200634727 APM0…"
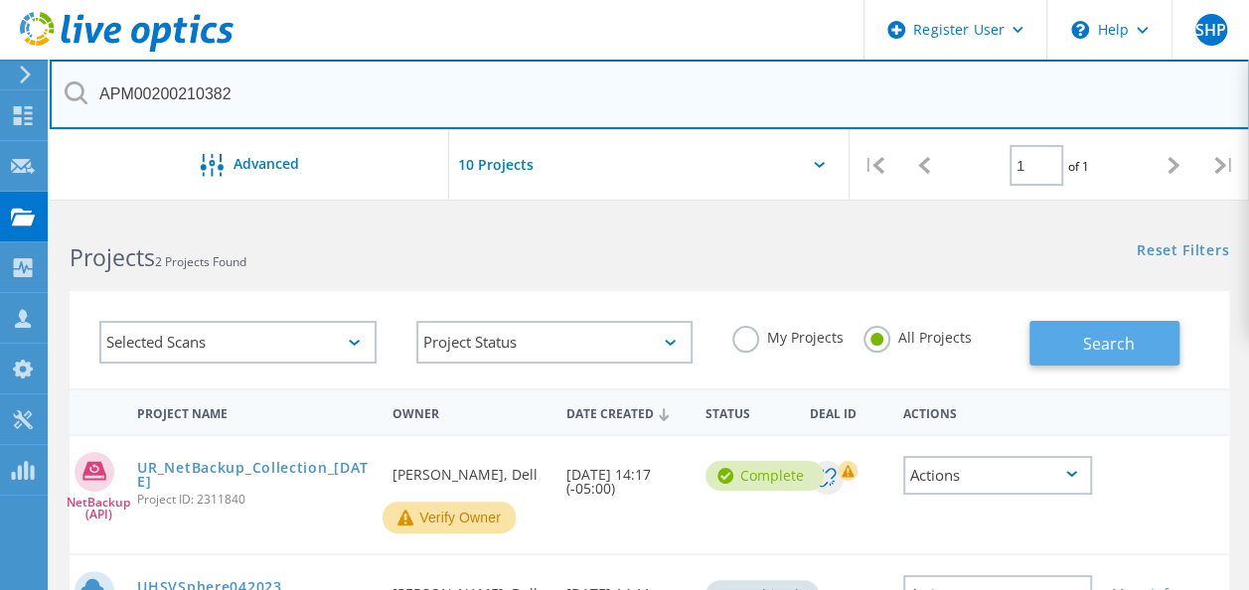
type input "APM00200210382"
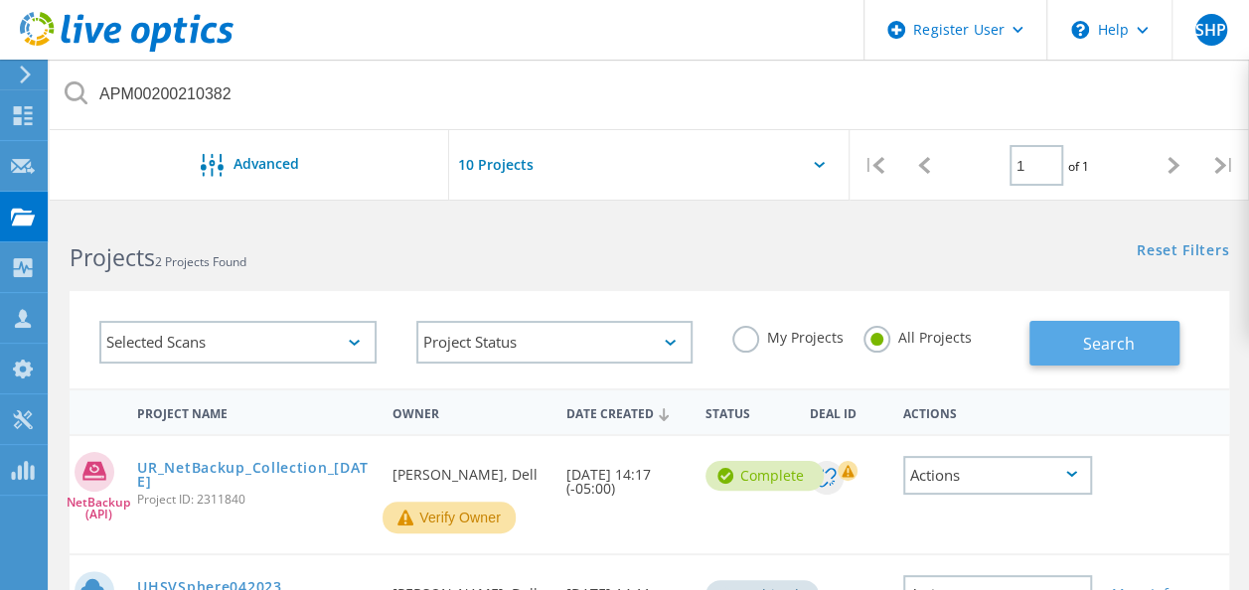
click at [1074, 338] on button "Search" at bounding box center [1104, 343] width 150 height 45
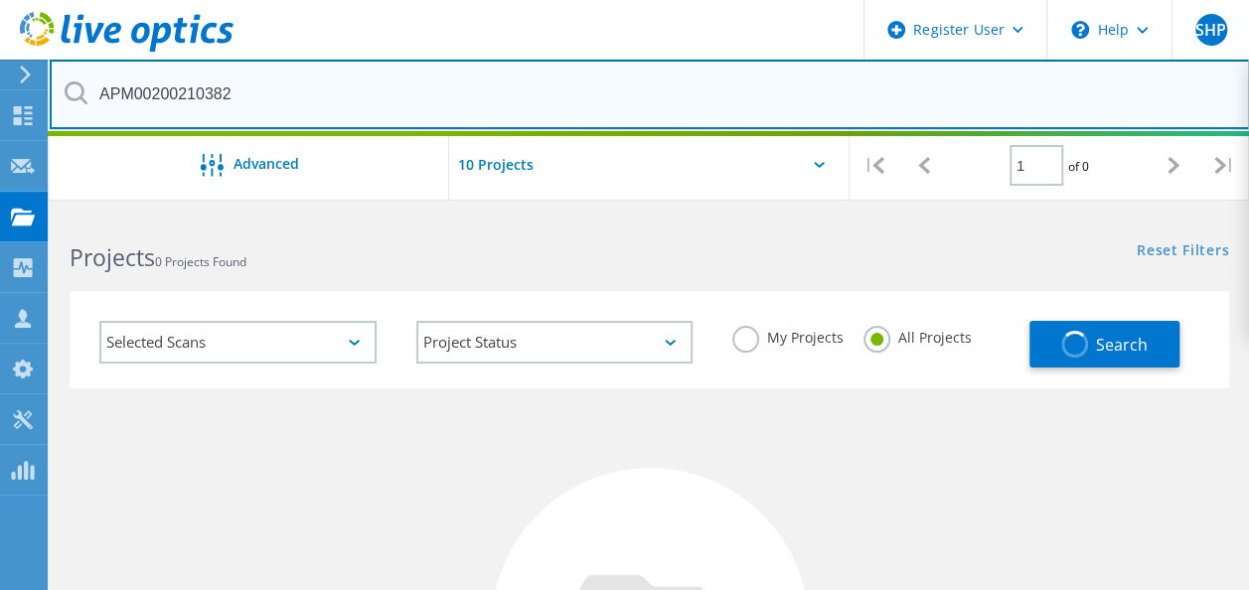
click at [658, 80] on input "APM00200210382" at bounding box center [650, 95] width 1200 height 70
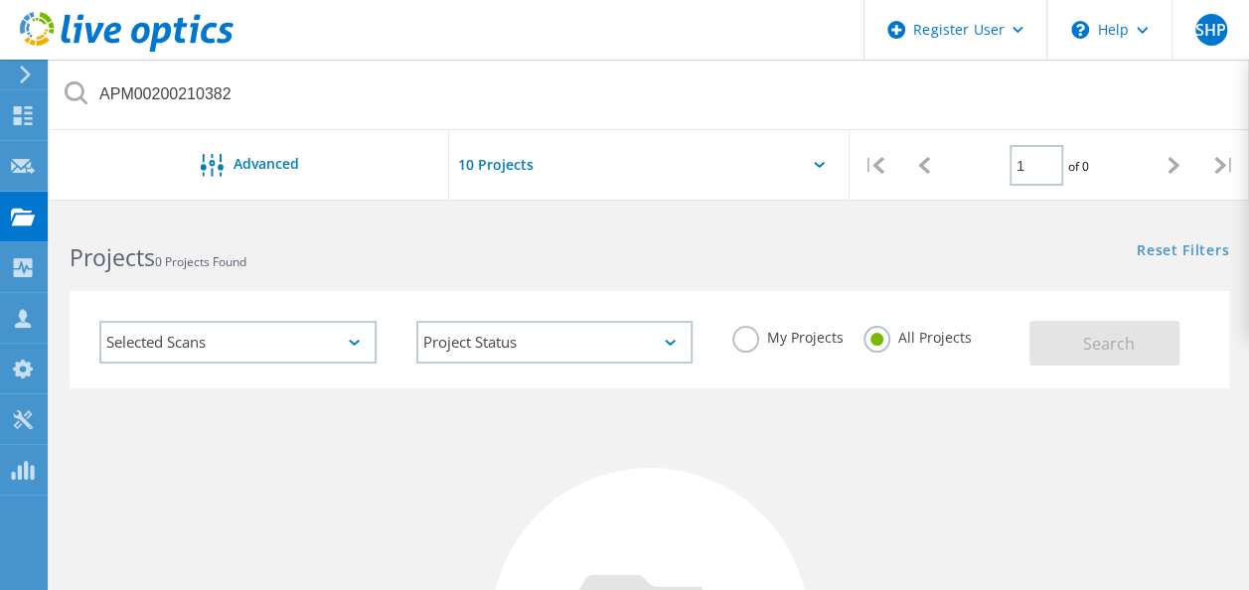
click at [20, 78] on icon at bounding box center [25, 75] width 15 height 18
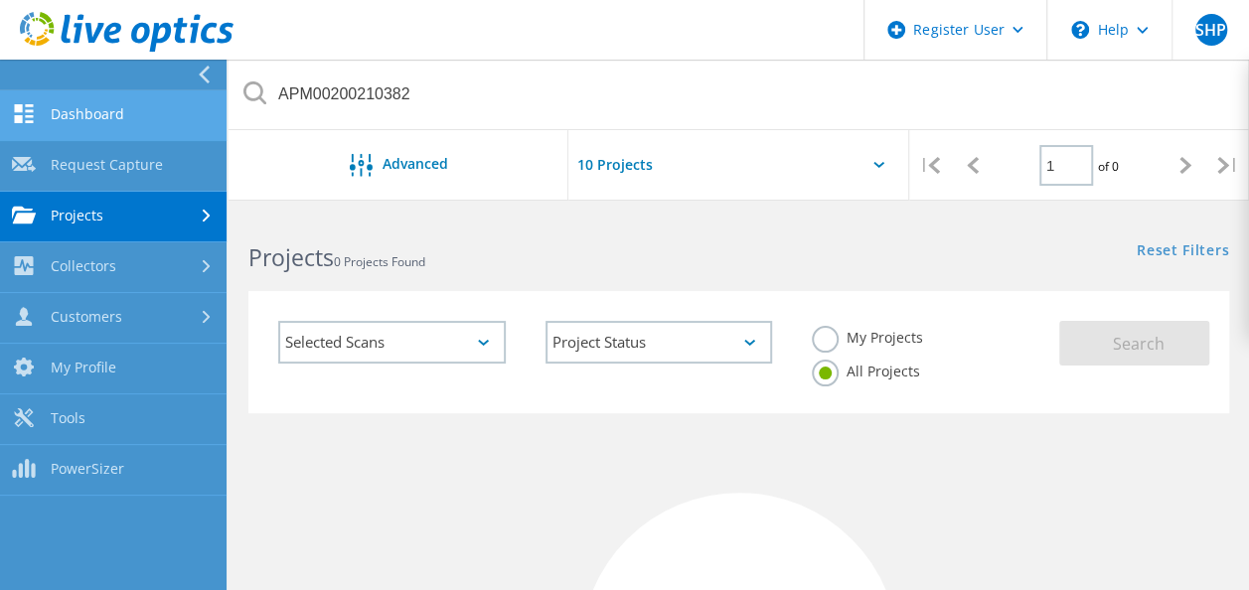
click at [70, 108] on link "Dashboard" at bounding box center [113, 115] width 227 height 51
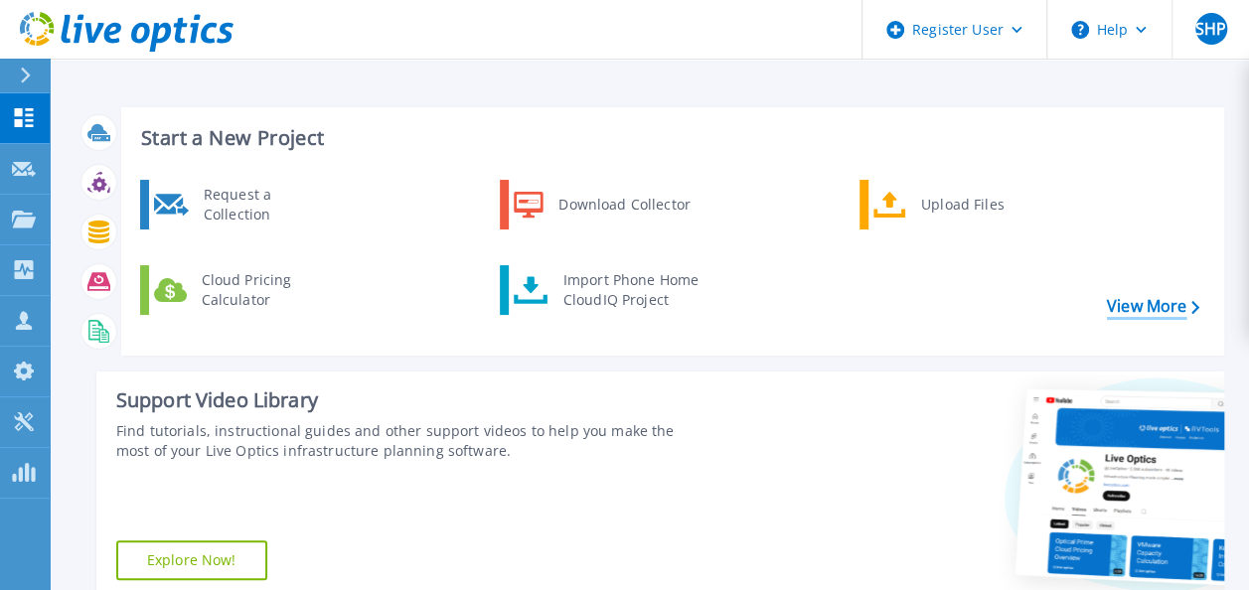
click at [1127, 297] on link "View More" at bounding box center [1153, 306] width 92 height 19
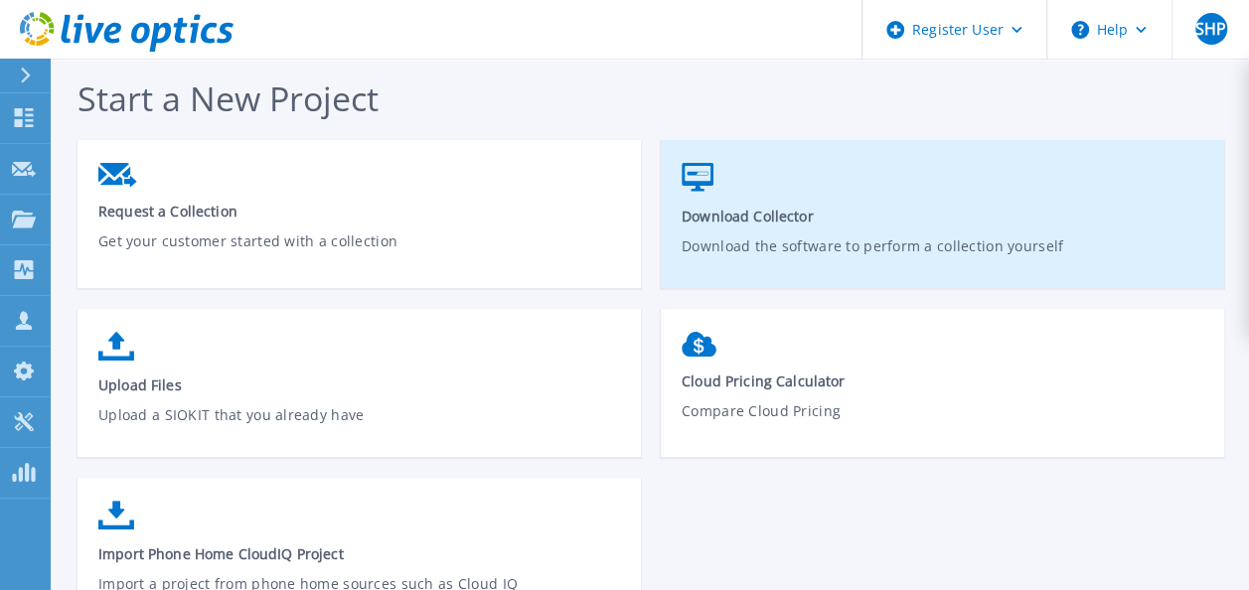
click at [725, 205] on link "Download Collector Download the software to perform a collection yourself" at bounding box center [942, 224] width 563 height 142
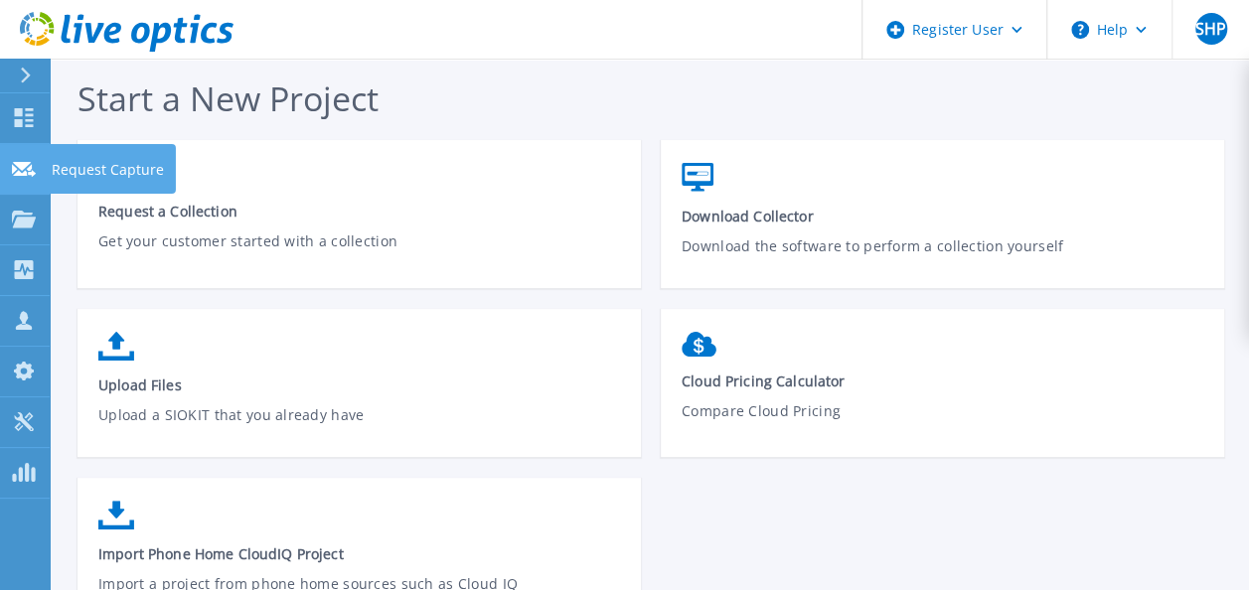
click at [27, 154] on link "Request Capture Request Capture" at bounding box center [25, 169] width 50 height 51
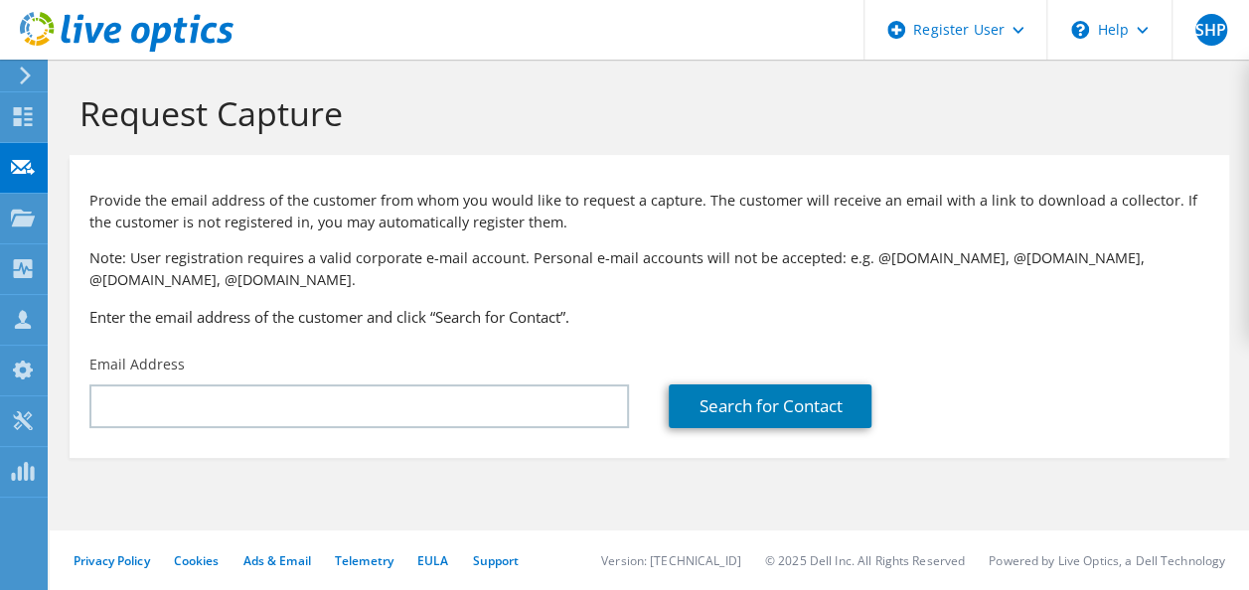
click at [34, 211] on icon at bounding box center [23, 218] width 24 height 19
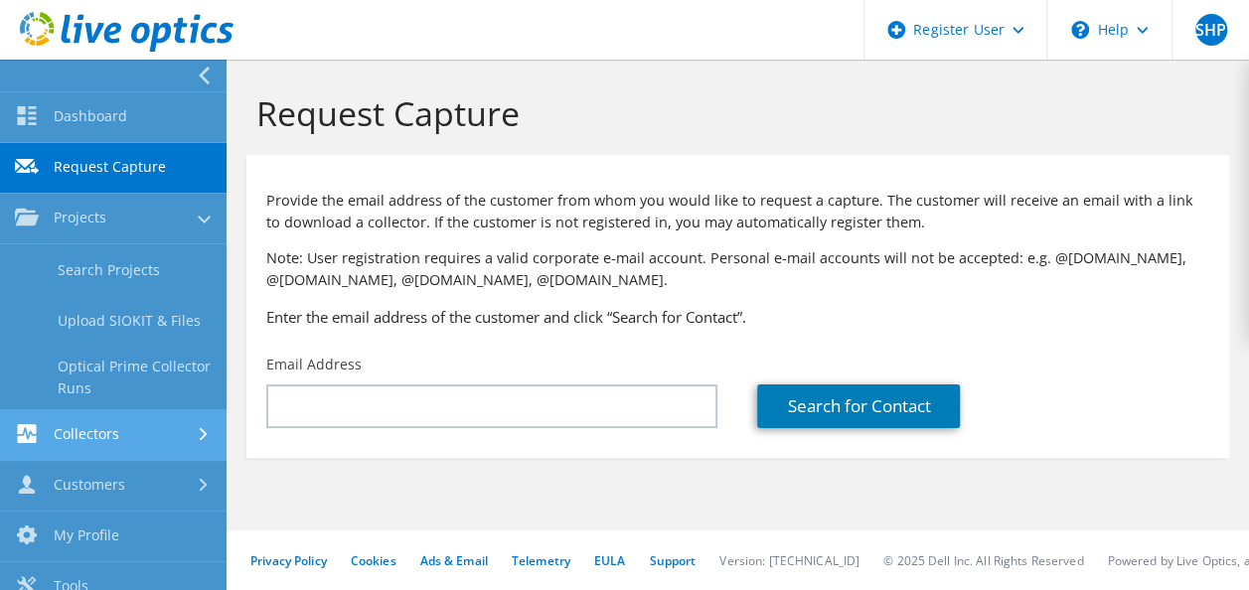
click at [134, 438] on link "Collectors" at bounding box center [113, 435] width 227 height 51
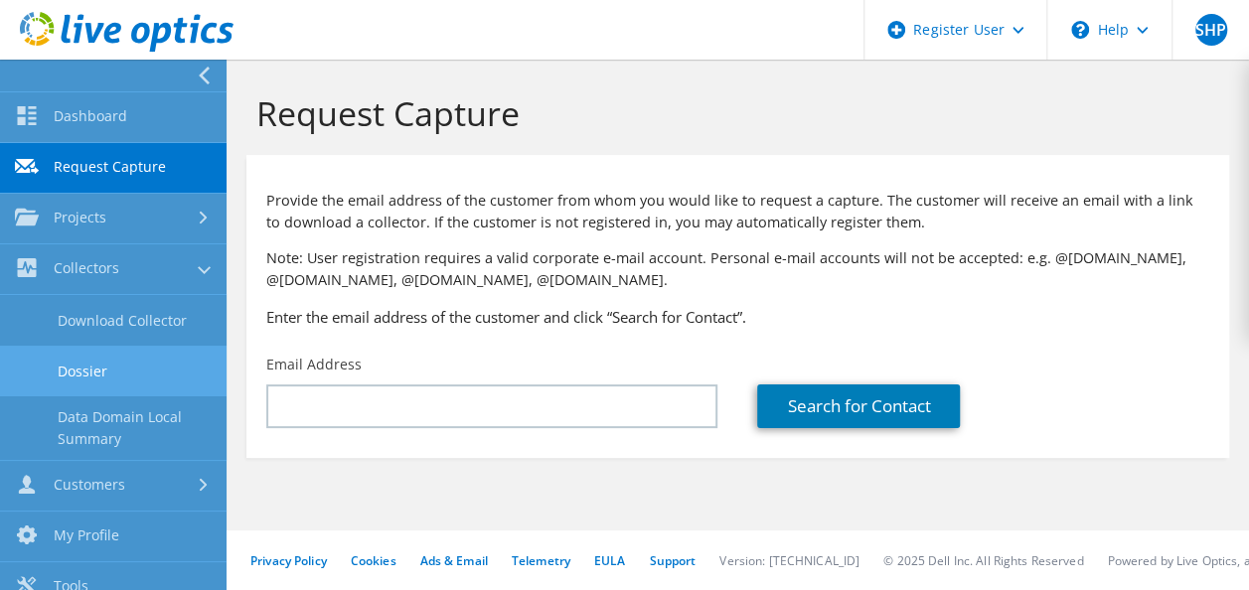
click at [139, 389] on link "Dossier" at bounding box center [113, 371] width 227 height 51
